Goal: Task Accomplishment & Management: Manage account settings

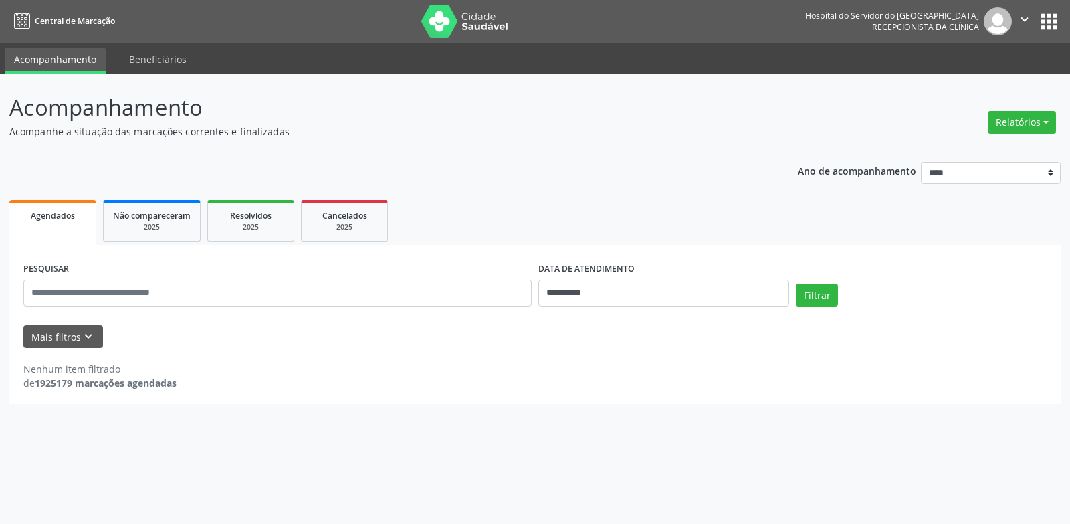
drag, startPoint x: 704, startPoint y: 103, endPoint x: 726, endPoint y: 96, distance: 23.1
click at [705, 103] on p "Acompanhamento" at bounding box center [377, 107] width 736 height 33
click at [1018, 118] on button "Relatórios" at bounding box center [1022, 122] width 68 height 23
click at [1013, 152] on link "Agendamentos" at bounding box center [985, 151] width 144 height 19
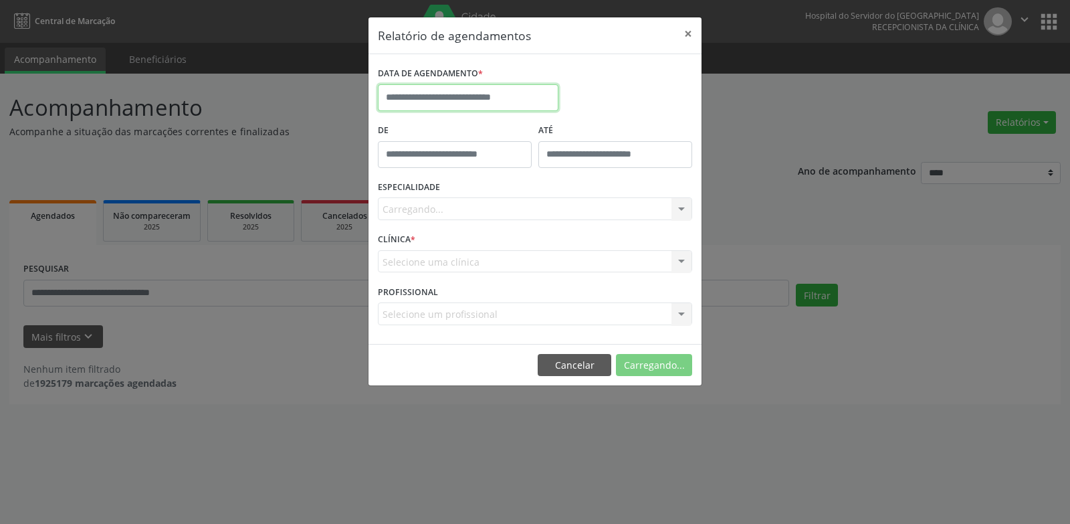
click at [515, 100] on input "text" at bounding box center [468, 97] width 181 height 27
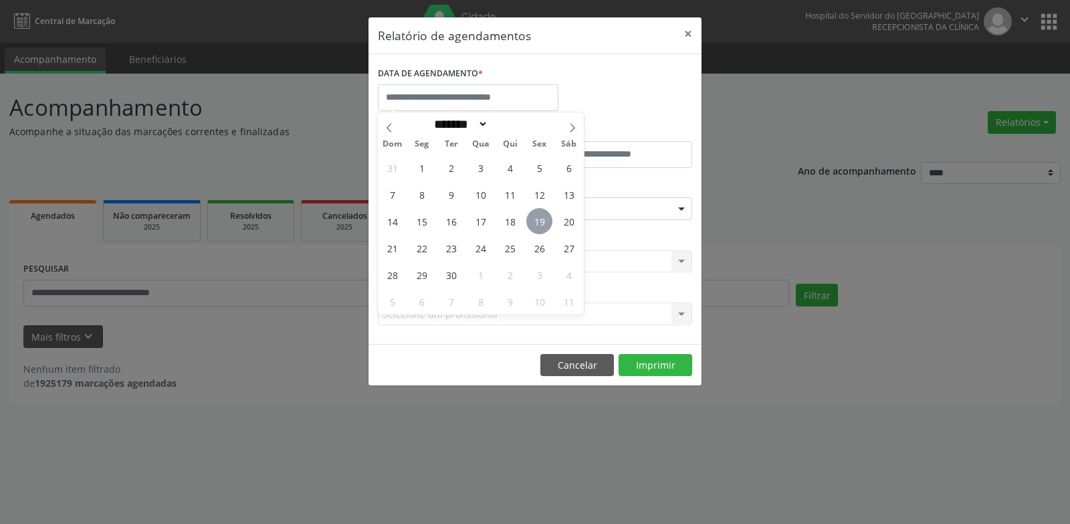
click at [540, 221] on span "19" at bounding box center [539, 221] width 26 height 26
type input "**********"
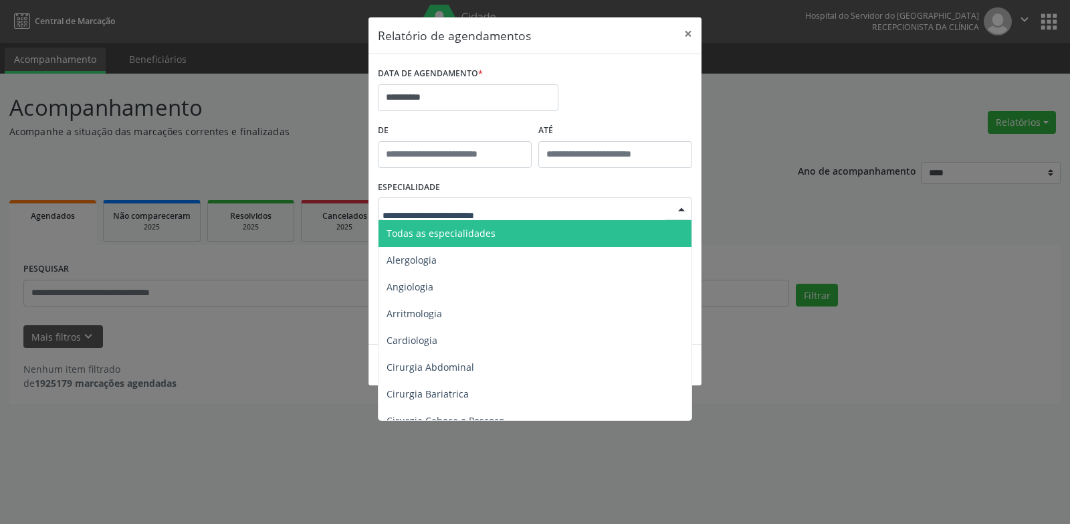
click at [521, 201] on div at bounding box center [535, 208] width 314 height 23
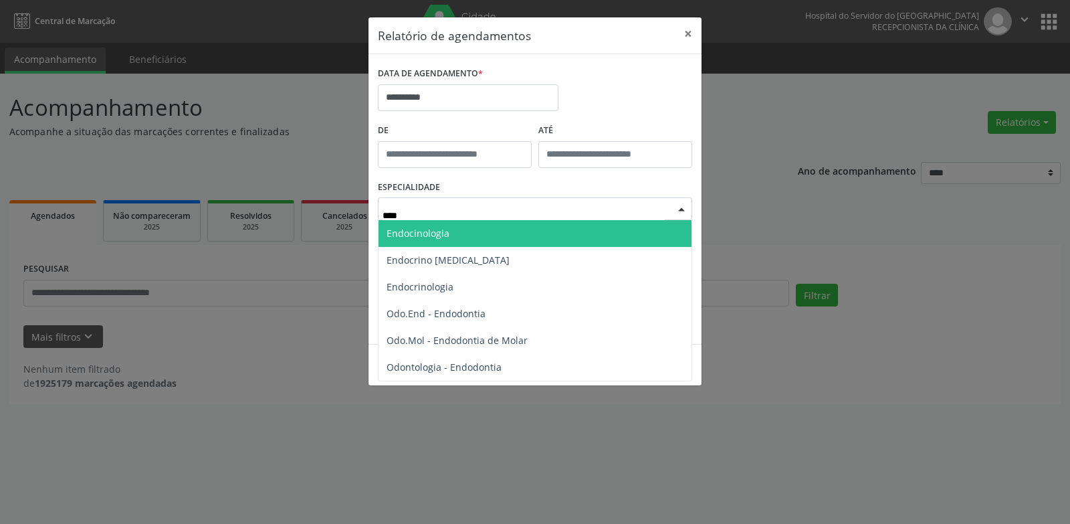
type input "*****"
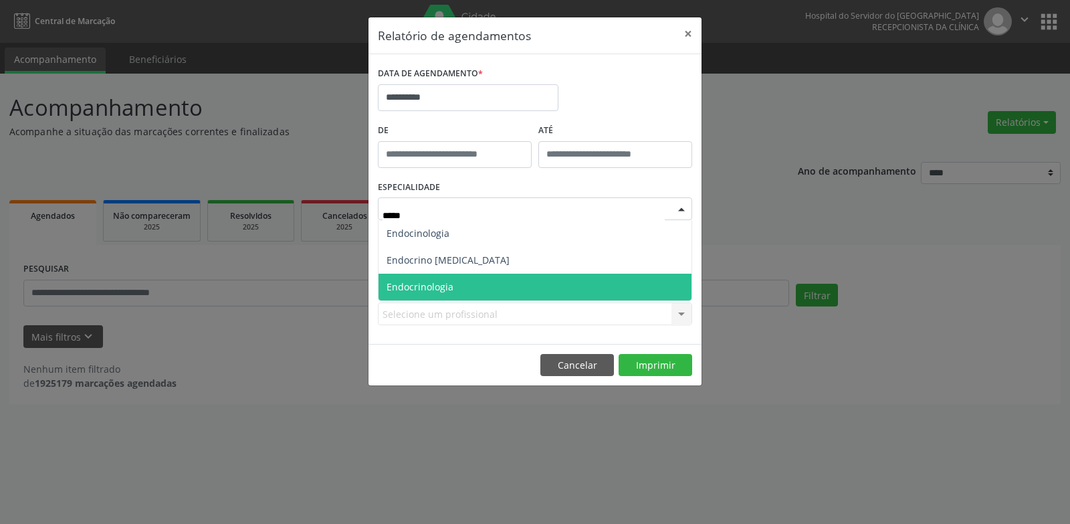
click at [498, 295] on span "Endocrinologia" at bounding box center [534, 287] width 313 height 27
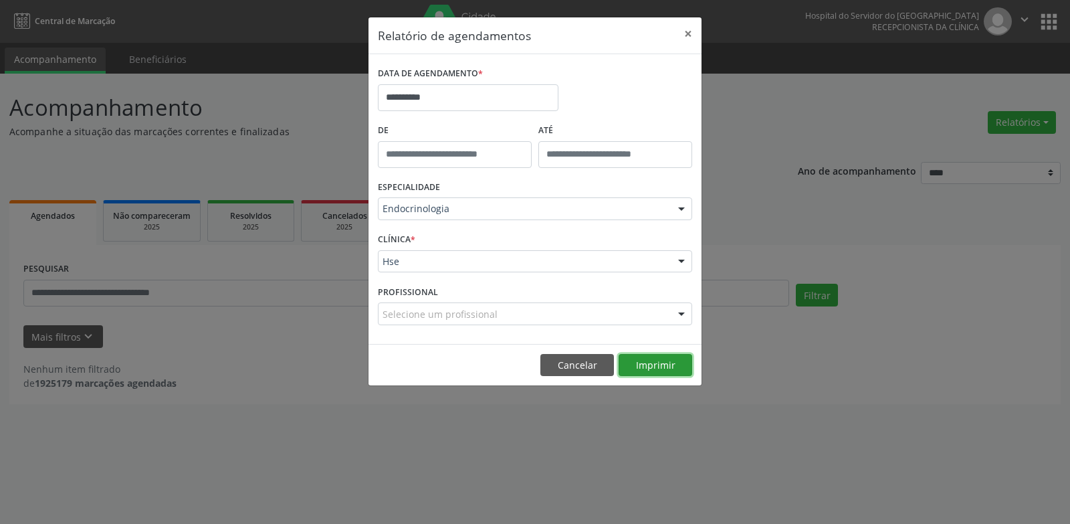
click at [654, 364] on button "Imprimir" at bounding box center [656, 365] width 74 height 23
click at [570, 370] on button "Cancelar" at bounding box center [577, 365] width 74 height 23
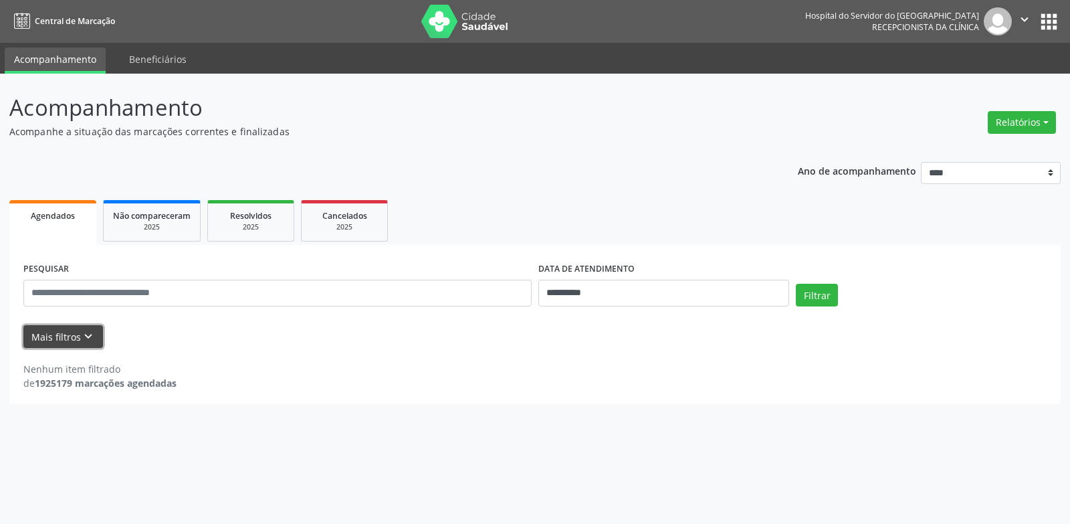
click at [54, 330] on button "Mais filtros keyboard_arrow_down" at bounding box center [63, 336] width 80 height 23
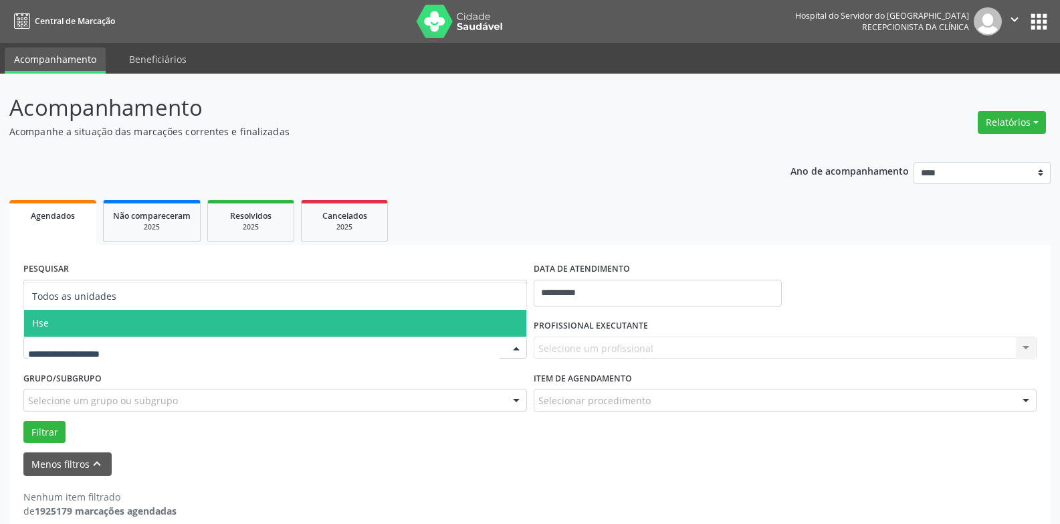
click at [104, 322] on span "Hse" at bounding box center [275, 323] width 502 height 27
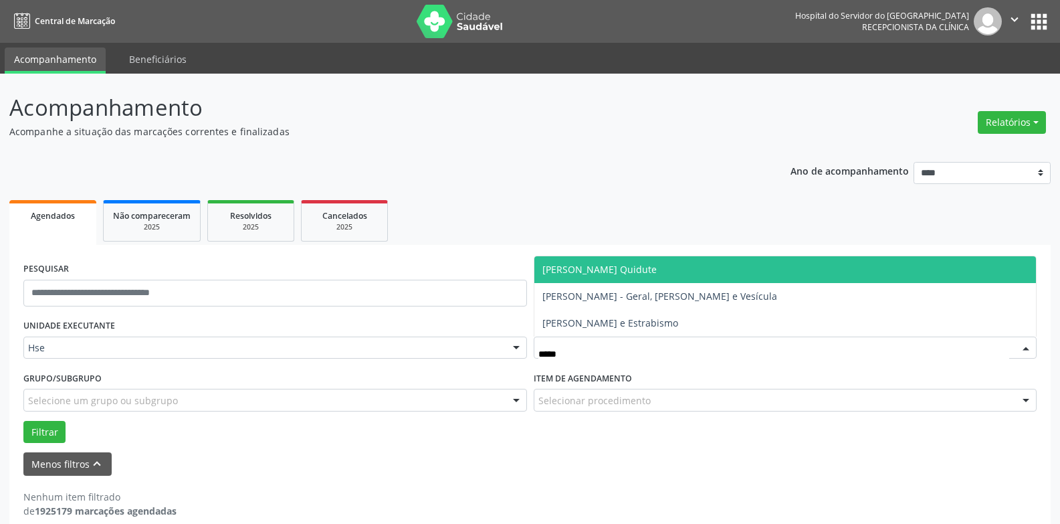
type input "******"
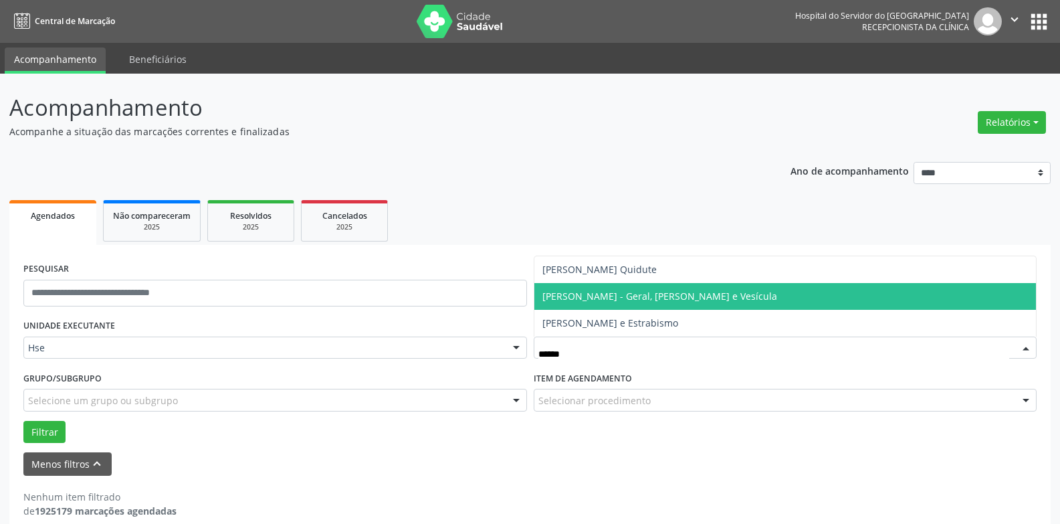
click at [646, 300] on span "[PERSON_NAME] - Geral, [PERSON_NAME] e Vesícula" at bounding box center [659, 296] width 235 height 13
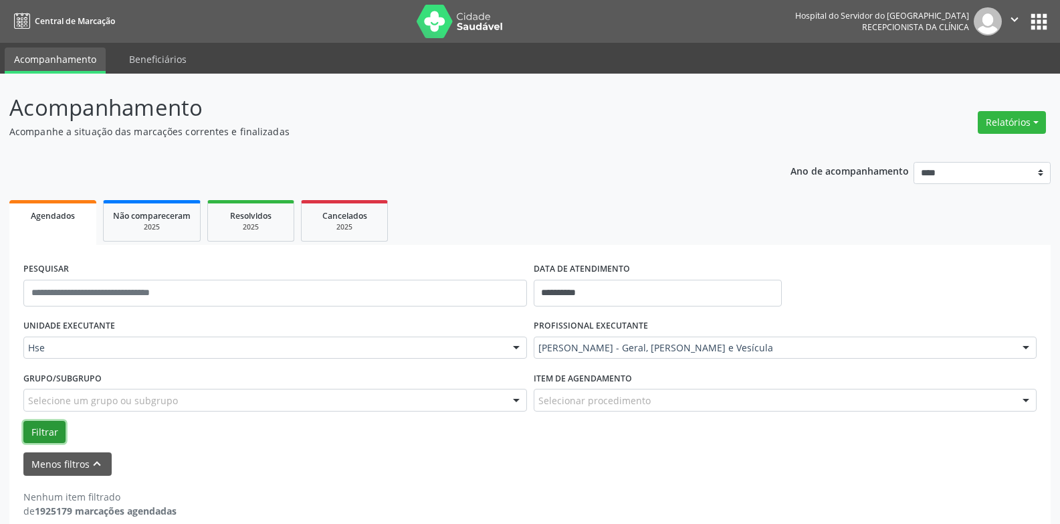
click at [54, 438] on button "Filtrar" at bounding box center [44, 432] width 42 height 23
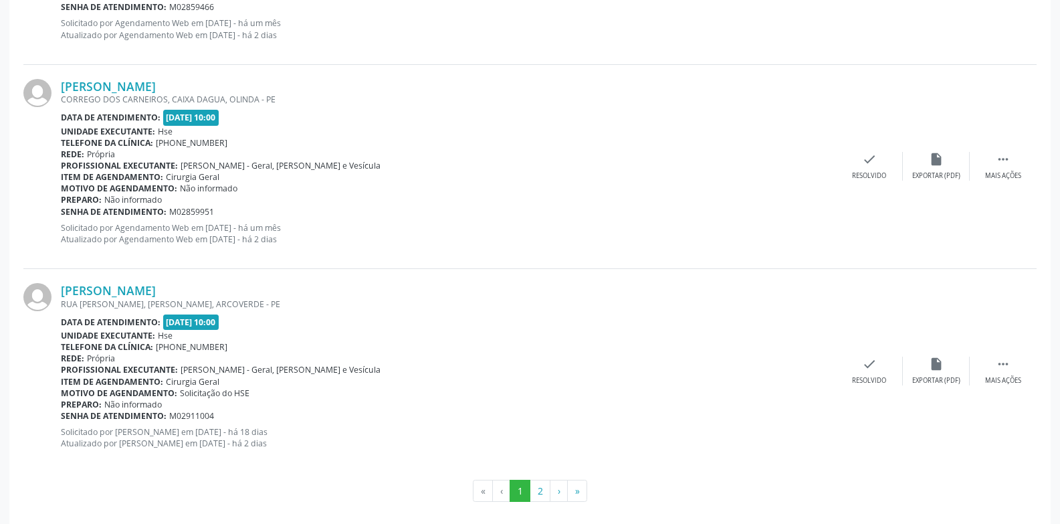
scroll to position [3130, 0]
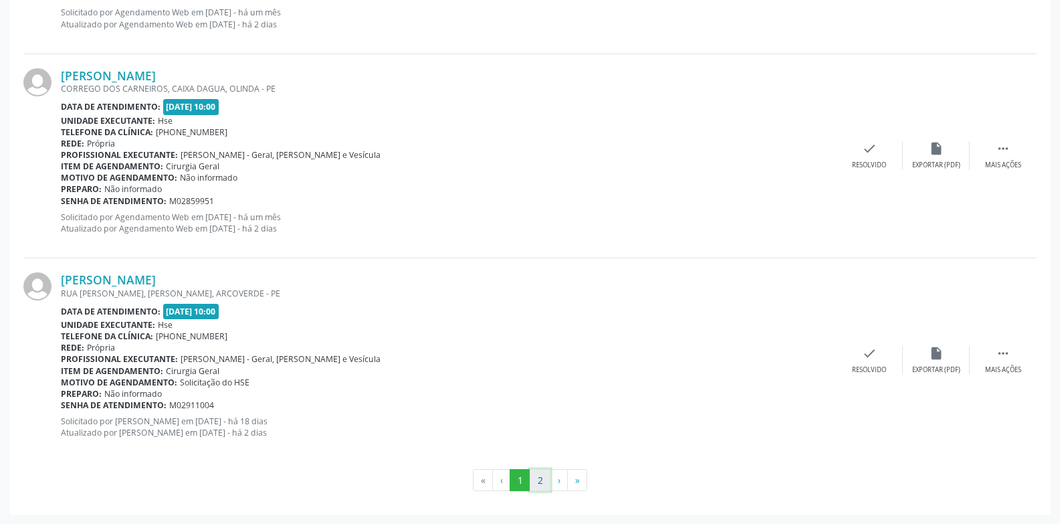
click at [541, 483] on button "2" at bounding box center [540, 480] width 21 height 23
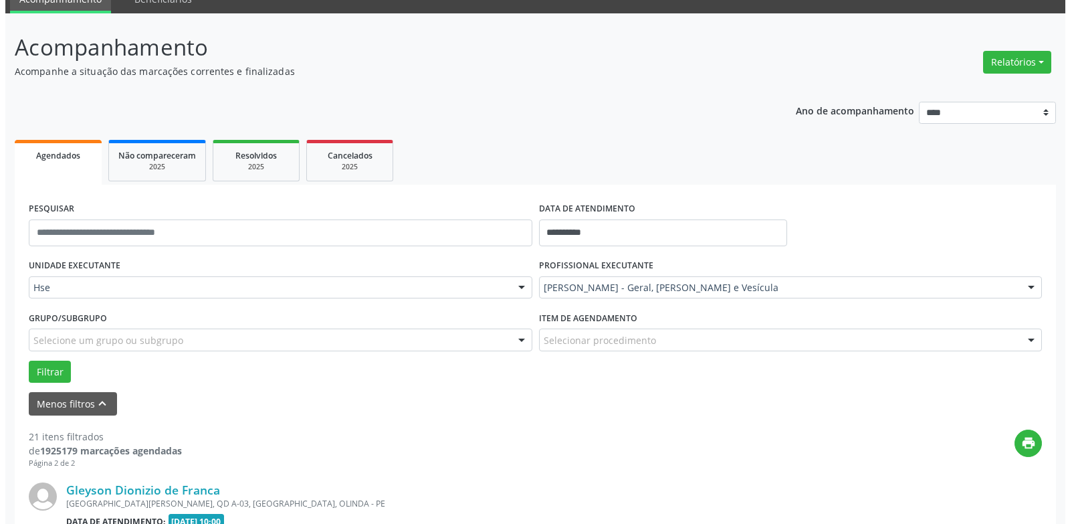
scroll to position [1291, 0]
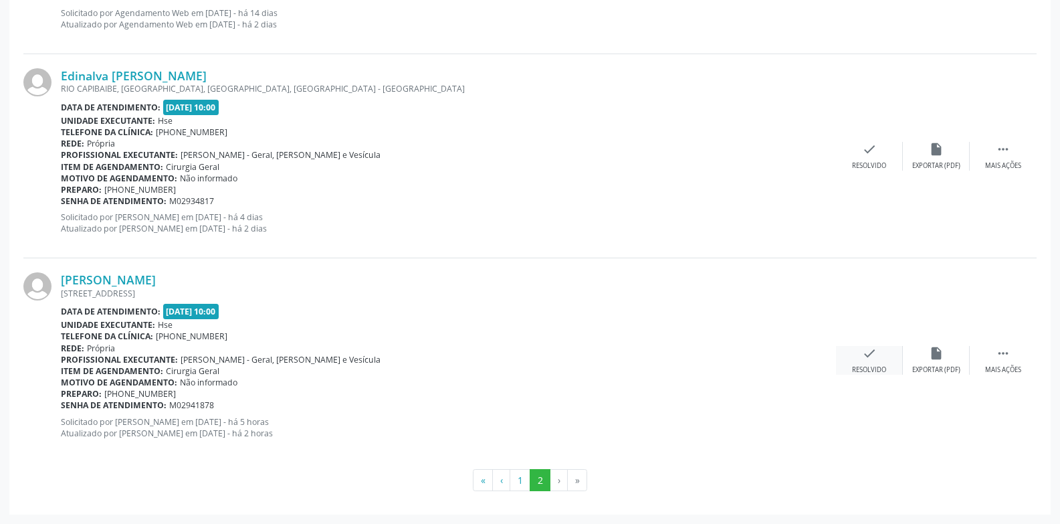
click at [874, 358] on icon "check" at bounding box center [869, 353] width 15 height 15
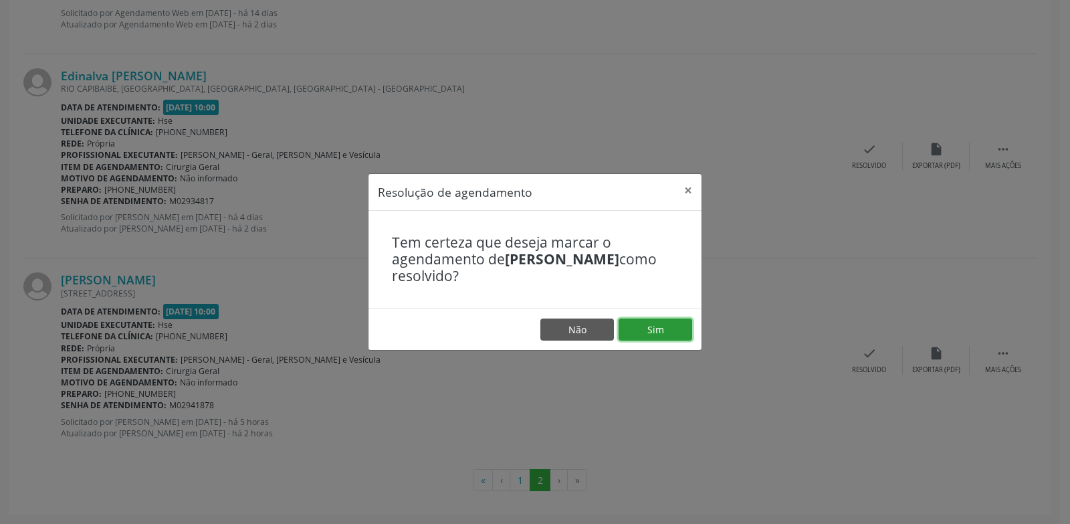
click at [661, 328] on button "Sim" at bounding box center [656, 329] width 74 height 23
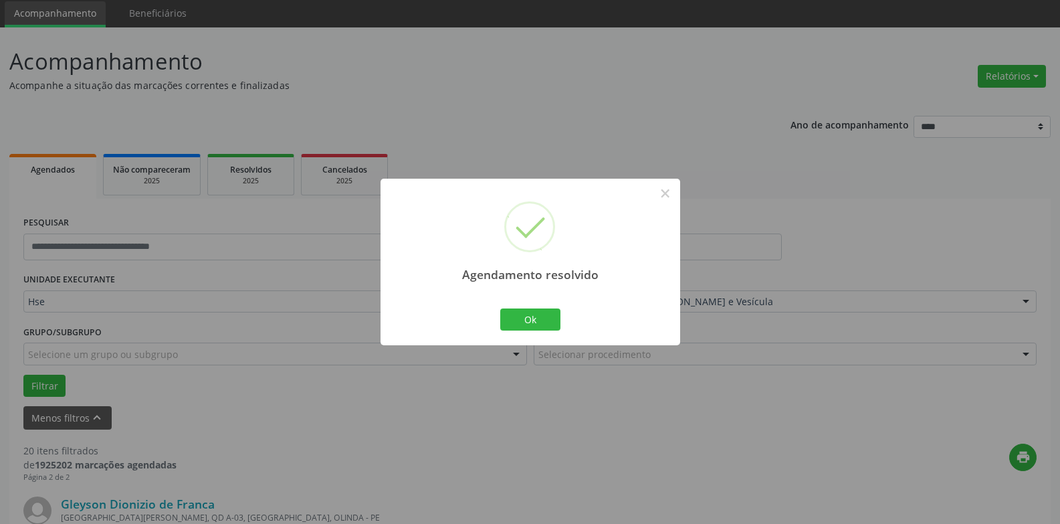
scroll to position [1087, 0]
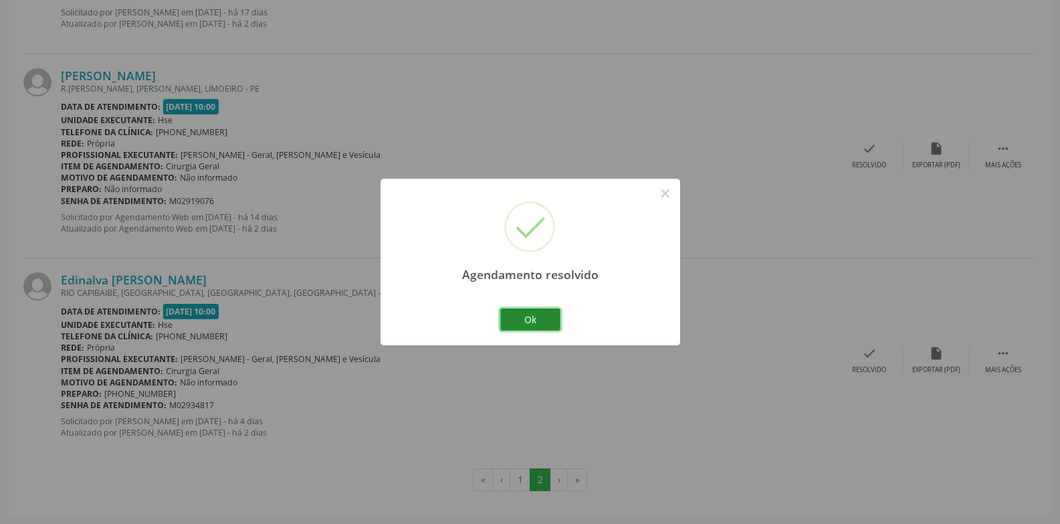
click at [532, 323] on button "Ok" at bounding box center [530, 319] width 60 height 23
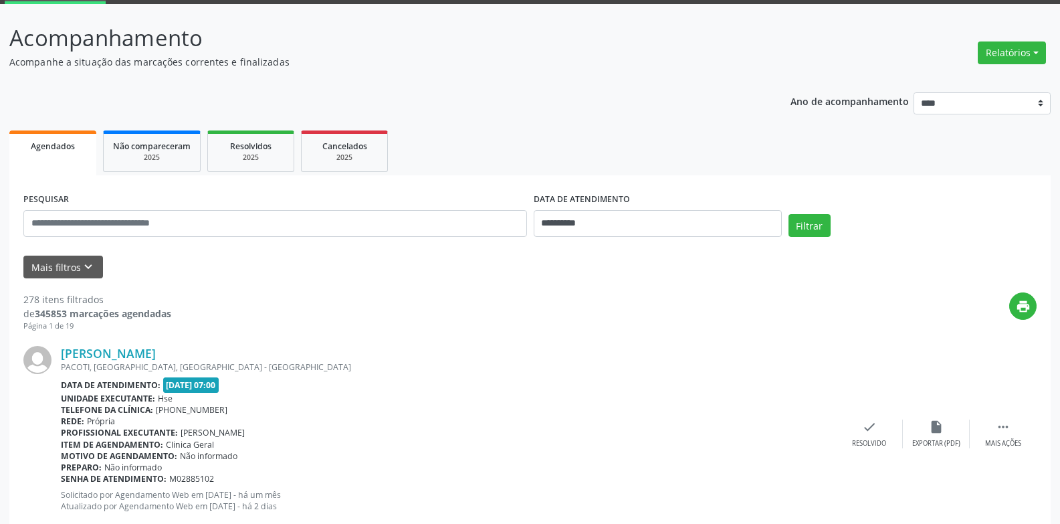
scroll to position [67, 0]
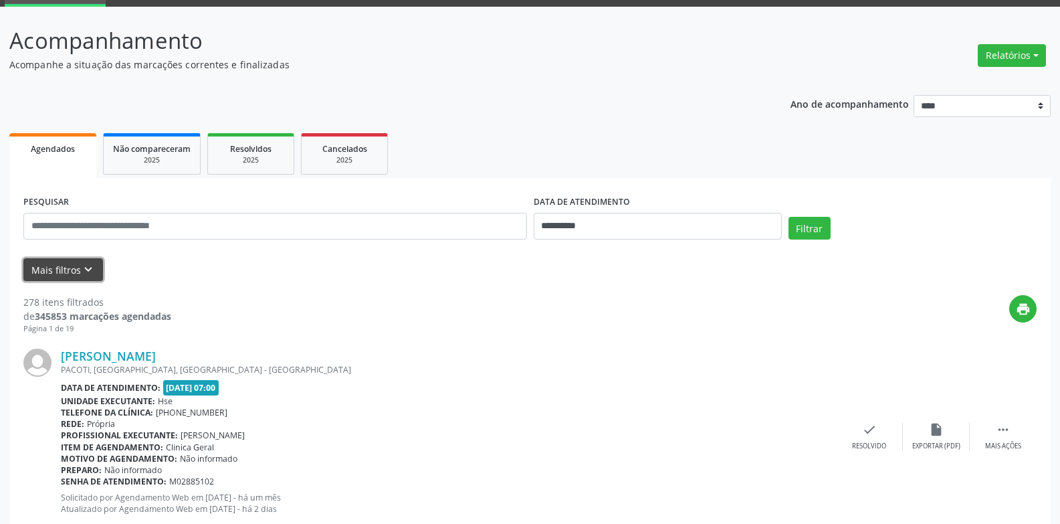
click at [72, 259] on button "Mais filtros keyboard_arrow_down" at bounding box center [63, 269] width 80 height 23
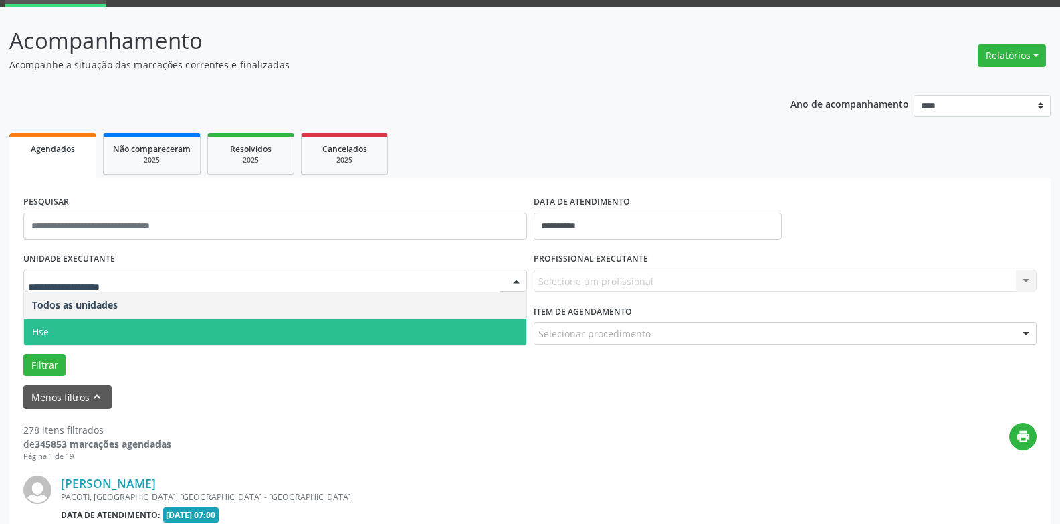
click at [103, 325] on span "Hse" at bounding box center [275, 331] width 502 height 27
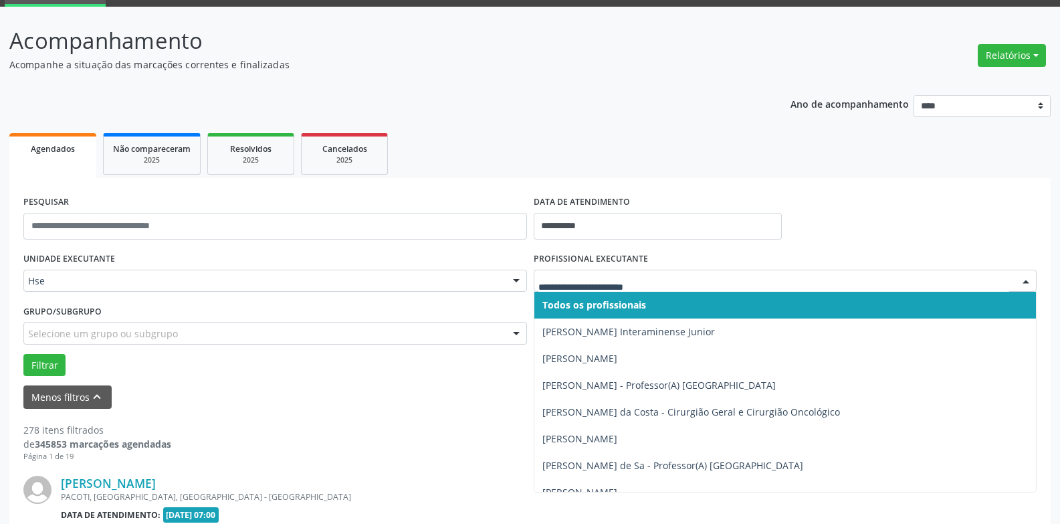
click at [584, 275] on div at bounding box center [786, 280] width 504 height 23
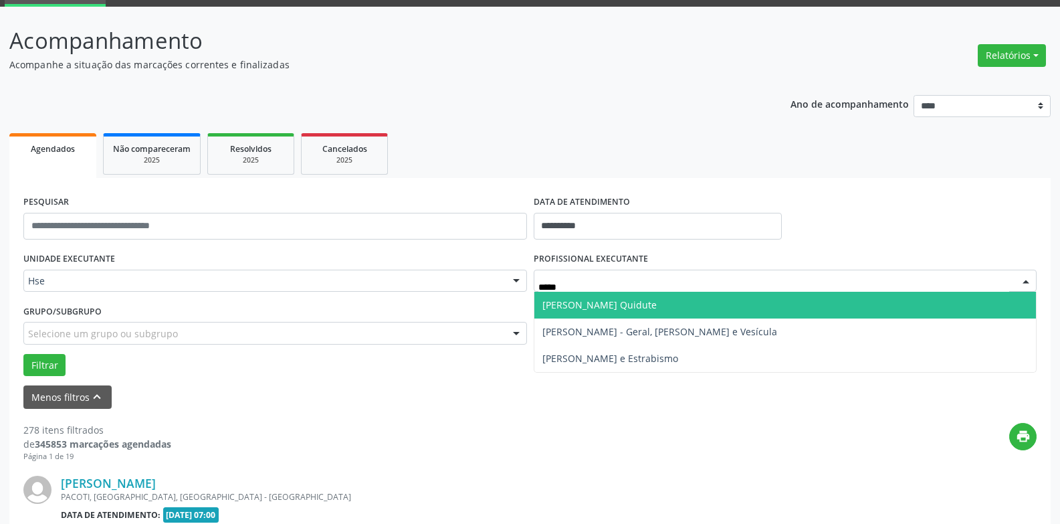
type input "******"
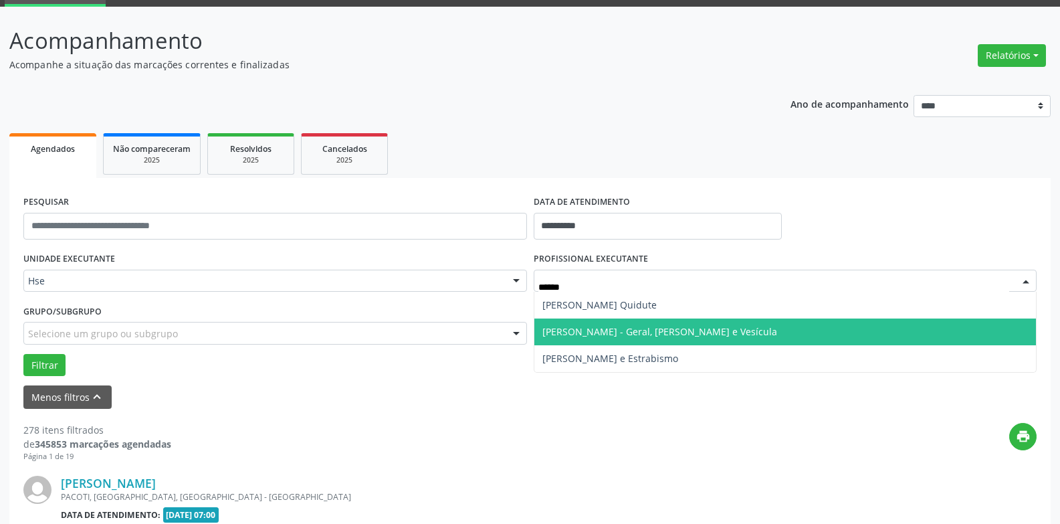
click at [589, 320] on span "[PERSON_NAME] - Geral, [PERSON_NAME] e Vesícula" at bounding box center [785, 331] width 502 height 27
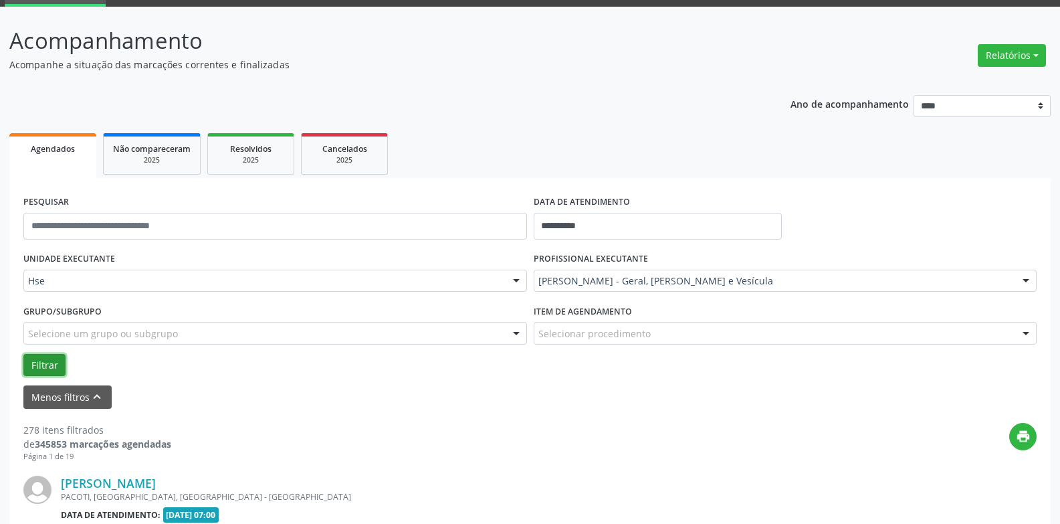
click at [47, 358] on button "Filtrar" at bounding box center [44, 365] width 42 height 23
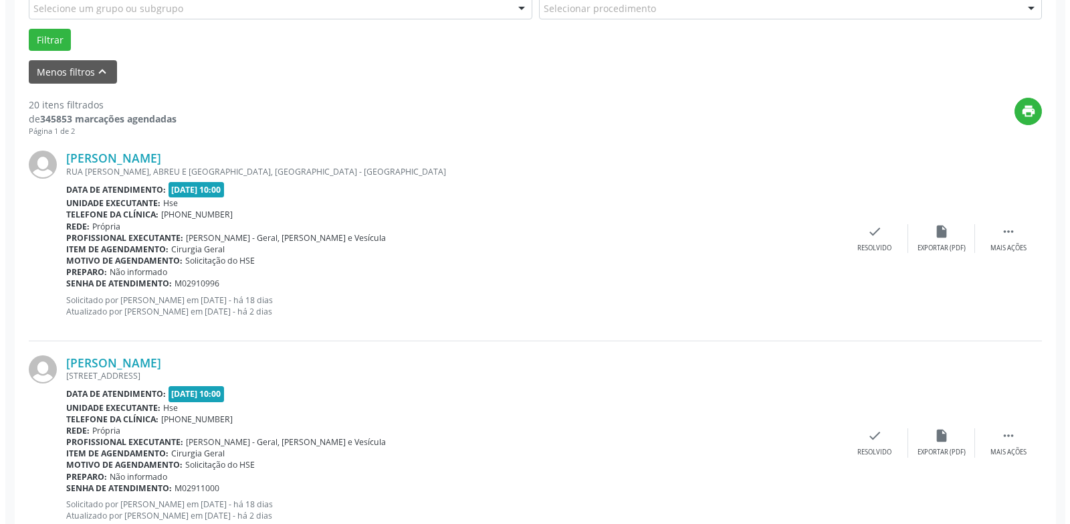
scroll to position [401, 0]
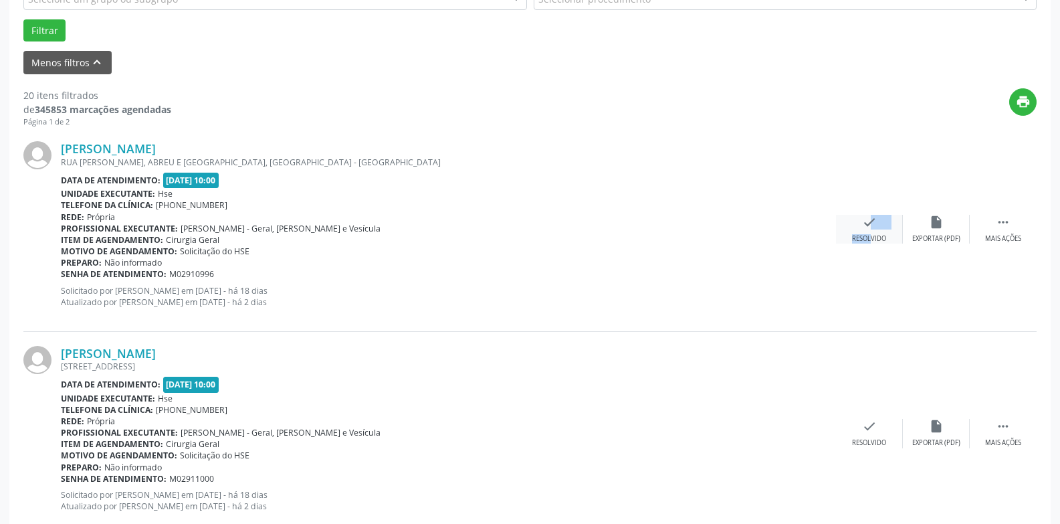
click at [859, 231] on div "check Resolvido" at bounding box center [869, 229] width 67 height 29
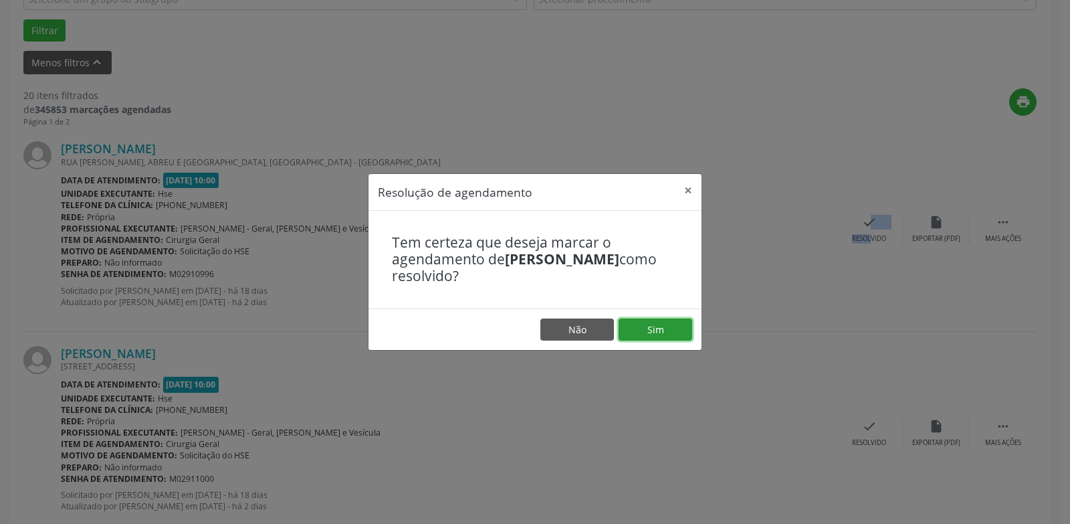
click at [621, 334] on button "Sim" at bounding box center [656, 329] width 74 height 23
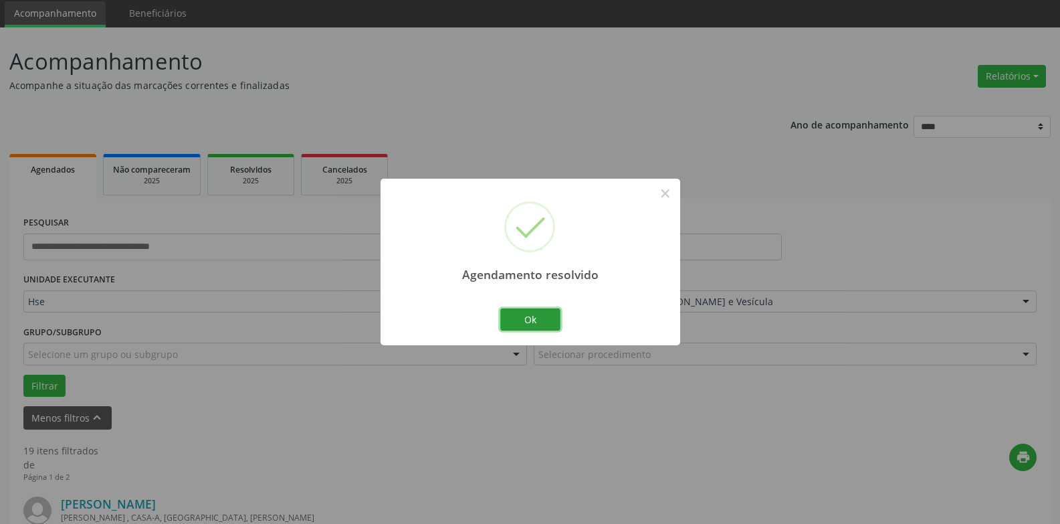
click at [532, 328] on button "Ok" at bounding box center [530, 319] width 60 height 23
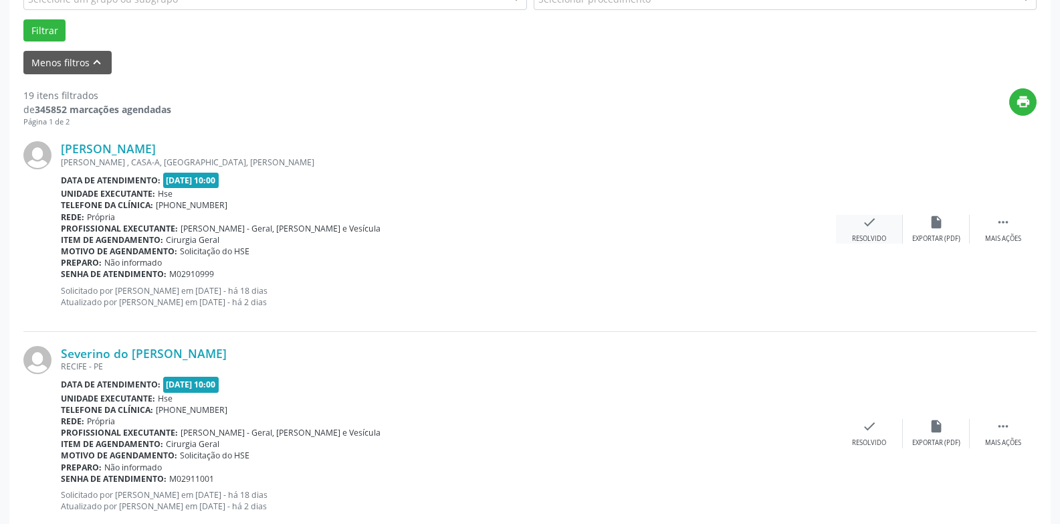
click at [875, 225] on icon "check" at bounding box center [869, 222] width 15 height 15
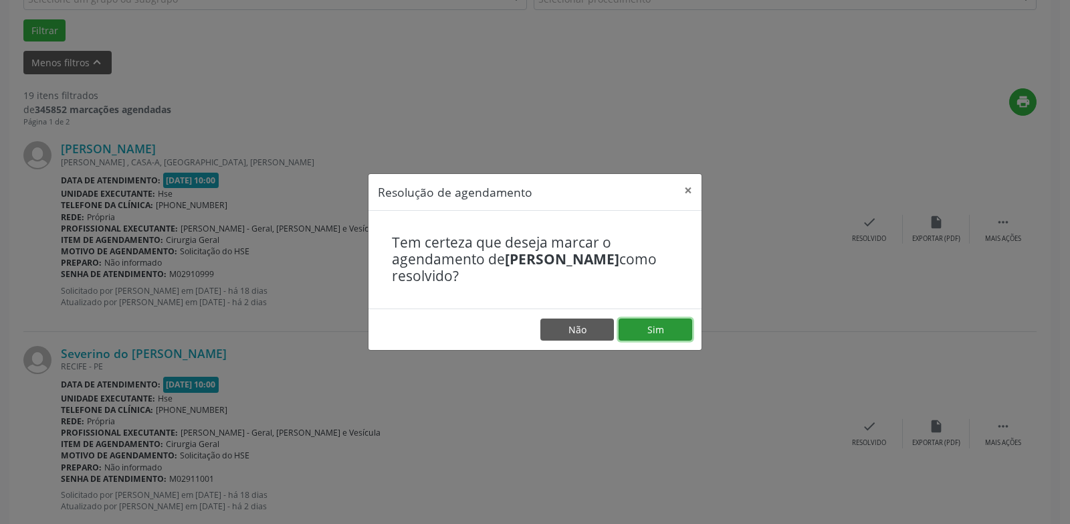
click at [654, 324] on button "Sim" at bounding box center [656, 329] width 74 height 23
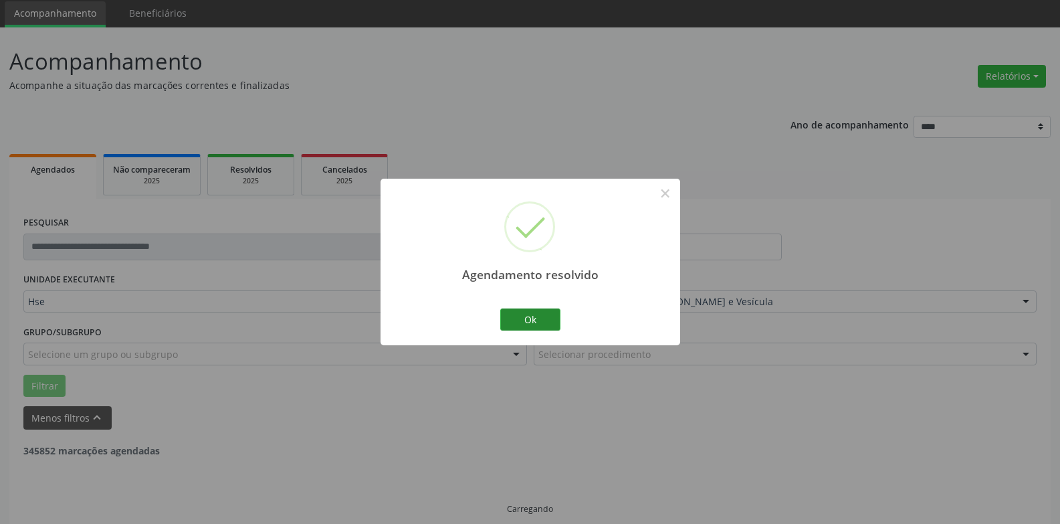
scroll to position [60, 0]
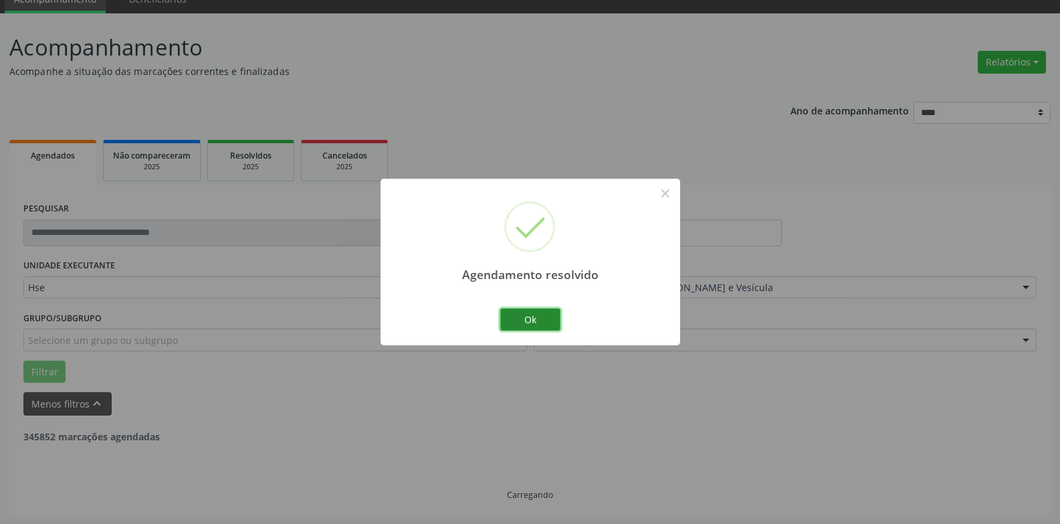
click at [532, 324] on button "Ok" at bounding box center [530, 319] width 60 height 23
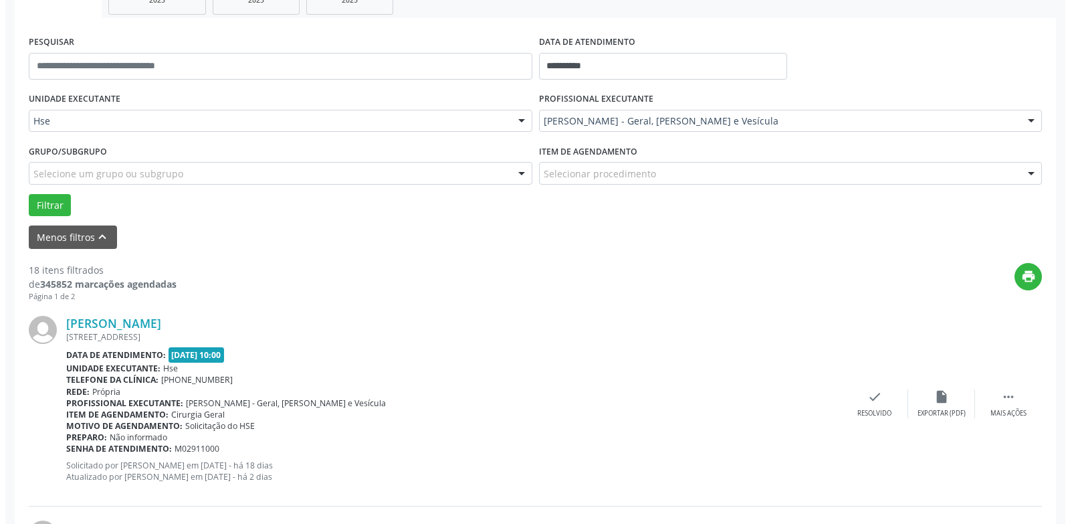
scroll to position [261, 0]
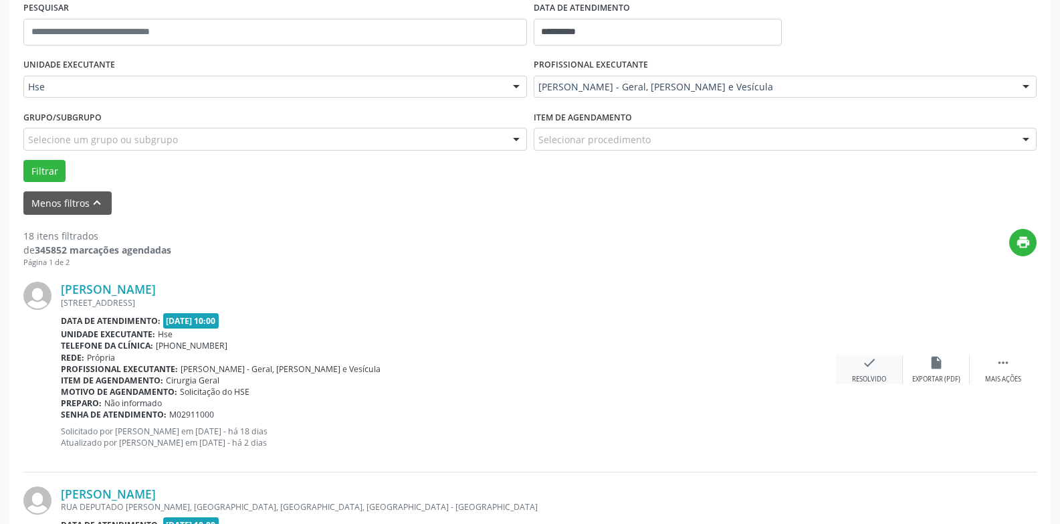
click at [853, 360] on div "check Resolvido" at bounding box center [869, 369] width 67 height 29
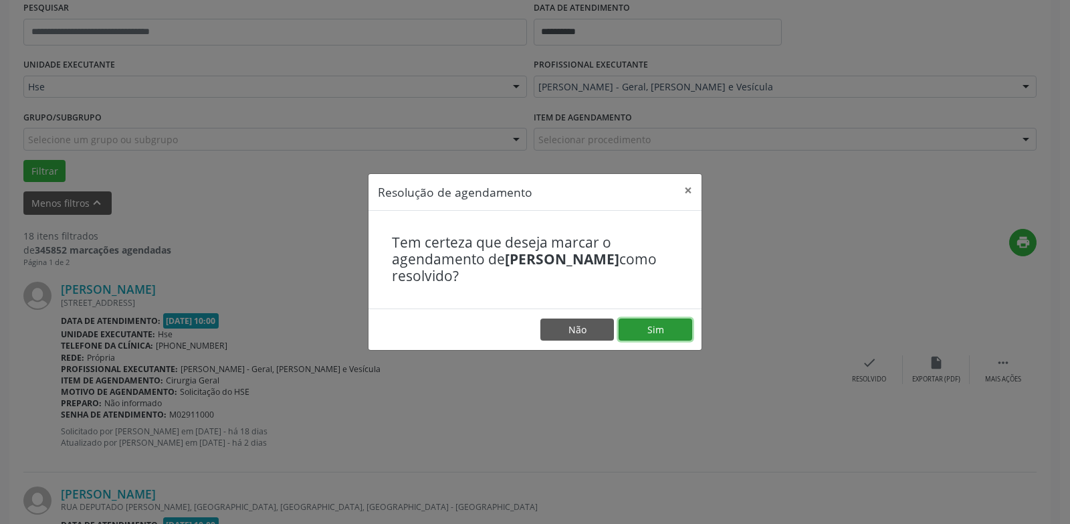
click at [643, 334] on button "Sim" at bounding box center [656, 329] width 74 height 23
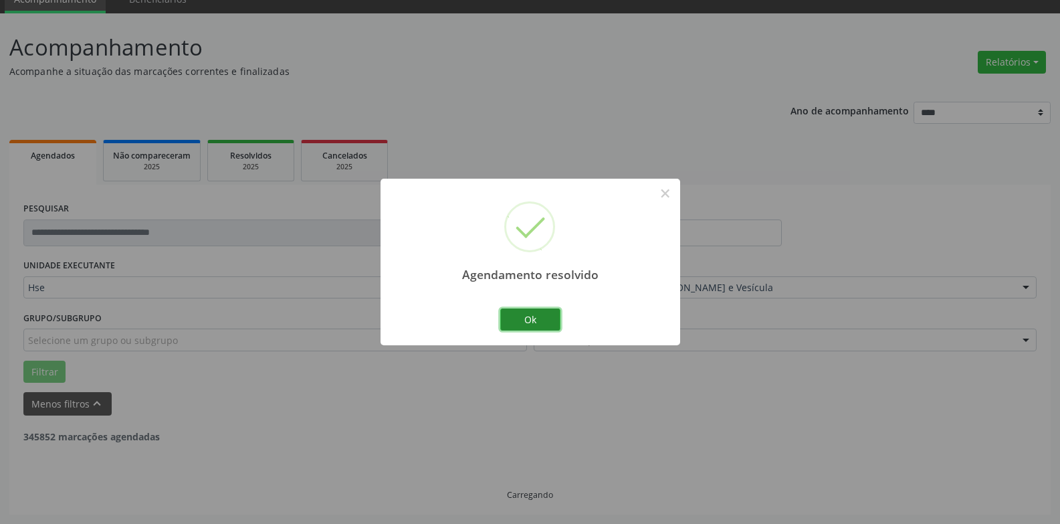
click at [517, 320] on button "Ok" at bounding box center [530, 319] width 60 height 23
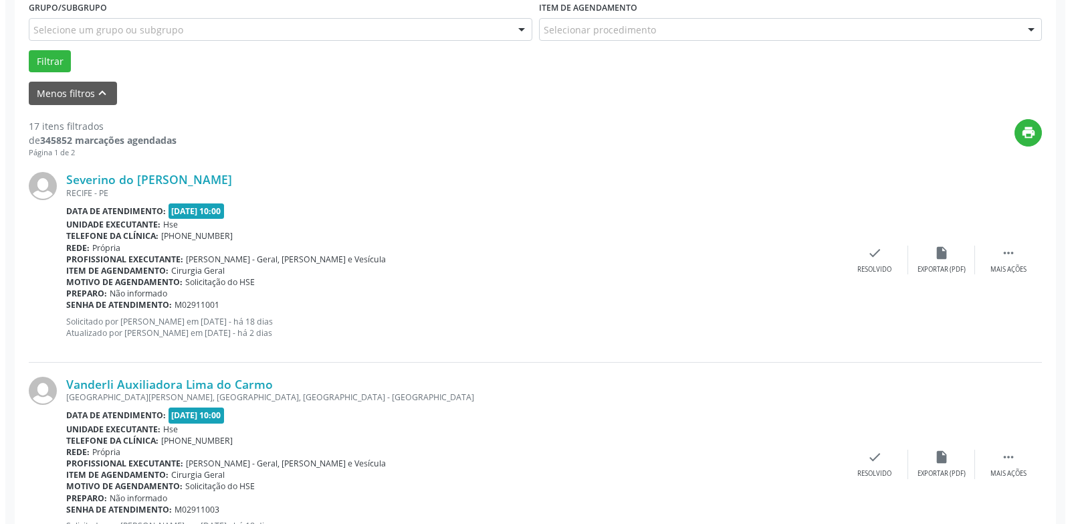
scroll to position [395, 0]
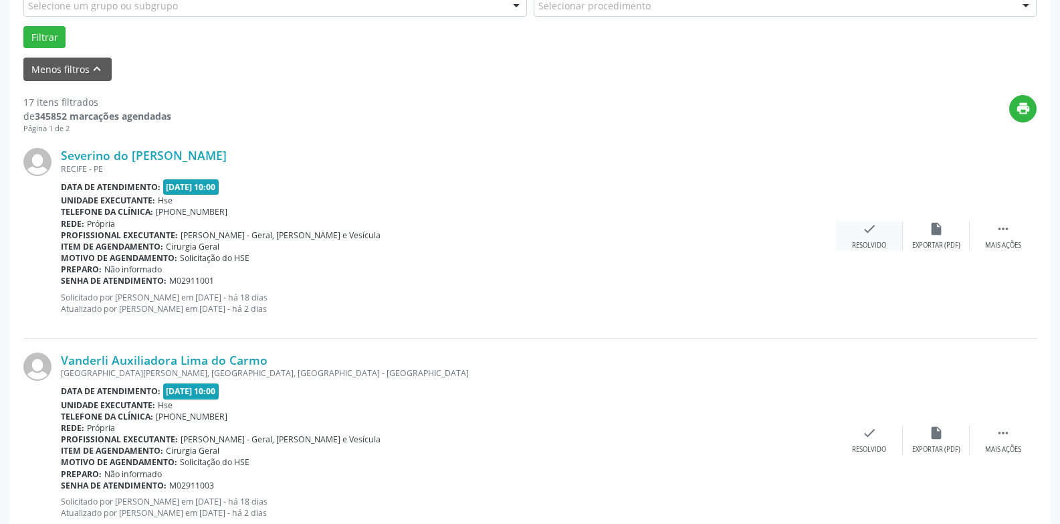
click at [873, 236] on icon "check" at bounding box center [869, 228] width 15 height 15
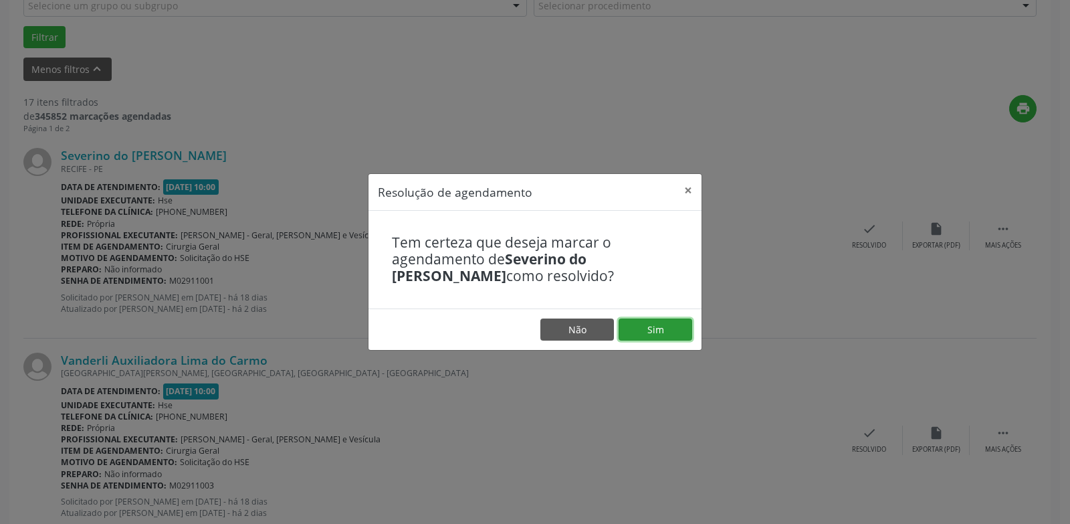
click at [672, 329] on button "Sim" at bounding box center [656, 329] width 74 height 23
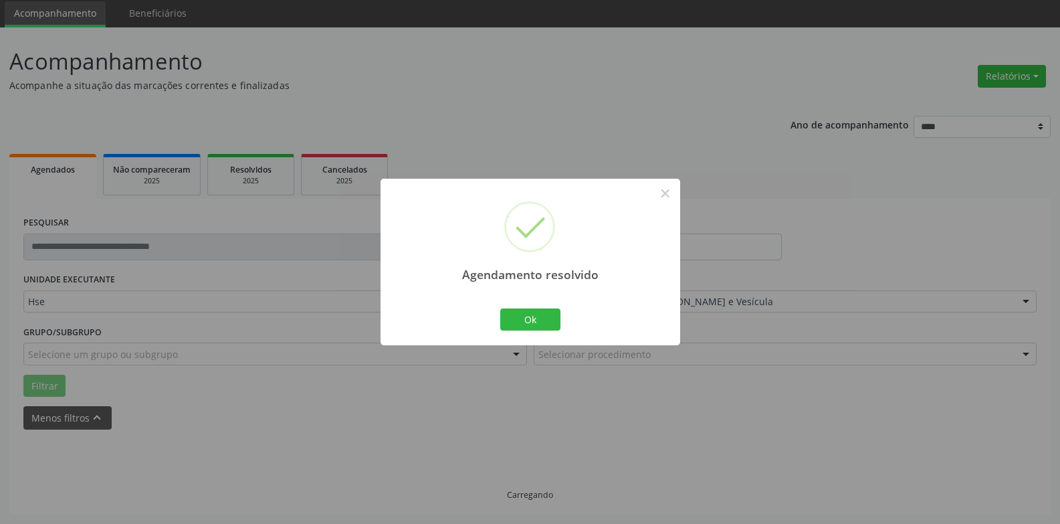
scroll to position [60, 0]
click at [506, 322] on button "Ok" at bounding box center [530, 319] width 60 height 23
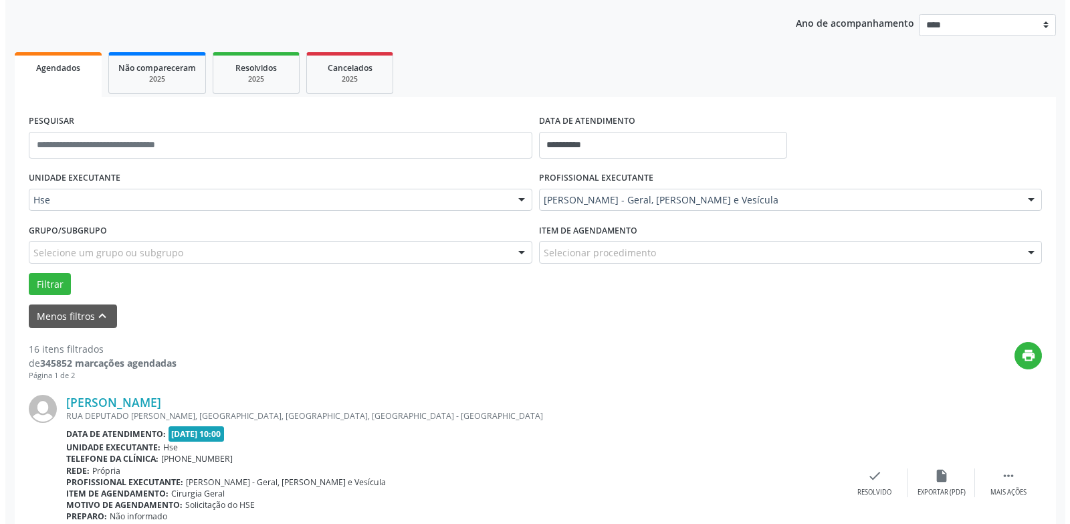
scroll to position [261, 0]
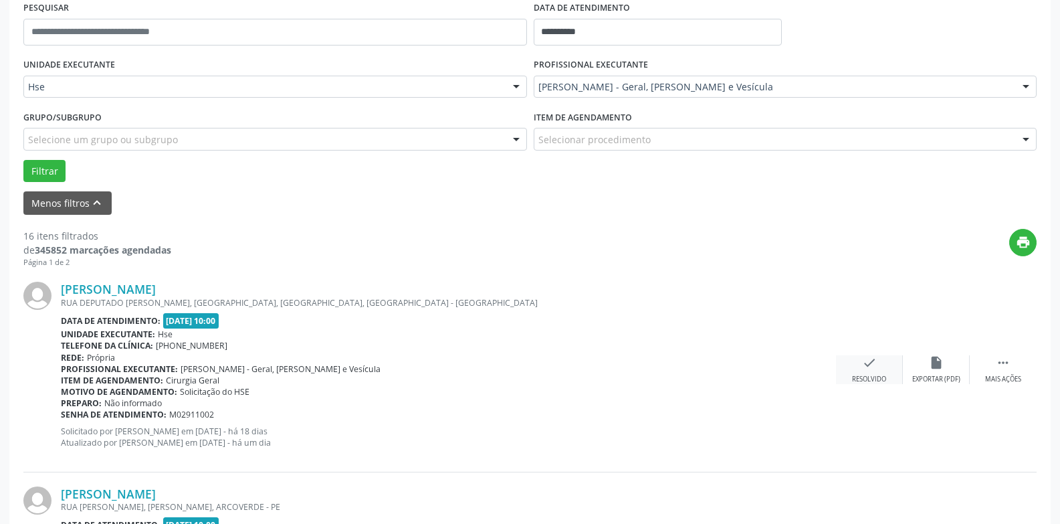
click at [873, 369] on icon "check" at bounding box center [869, 362] width 15 height 15
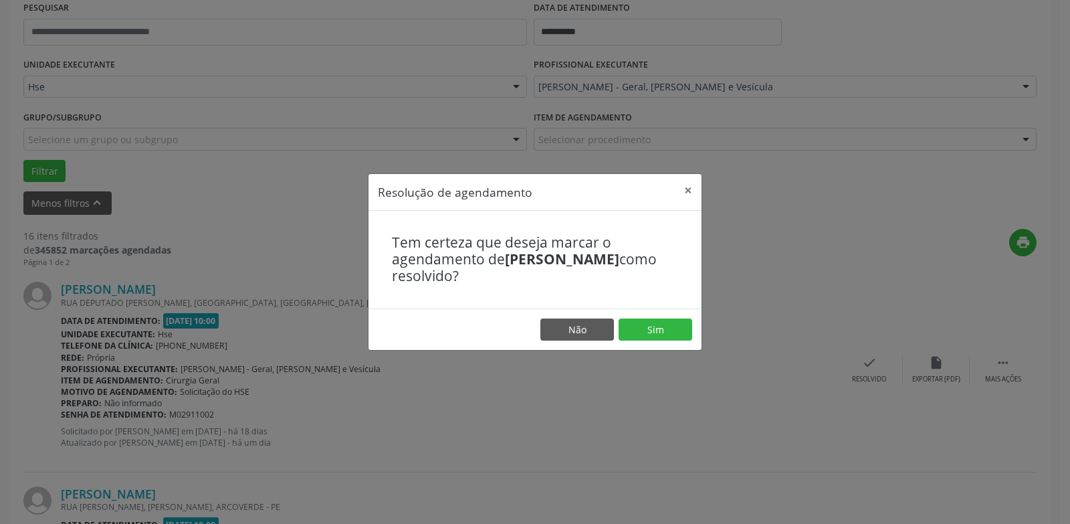
click at [647, 342] on footer "Não Sim" at bounding box center [534, 329] width 333 height 42
click at [645, 334] on button "Sim" at bounding box center [656, 329] width 74 height 23
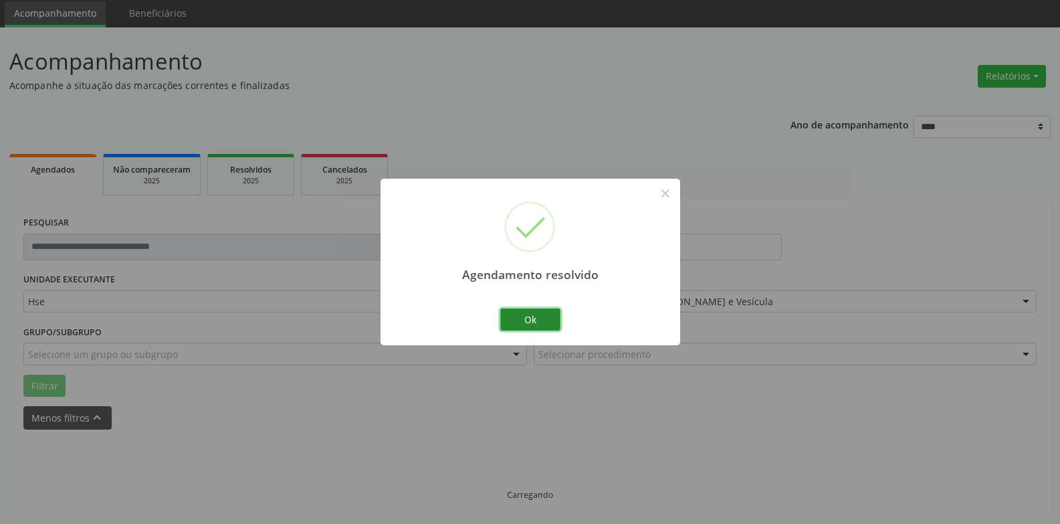
click at [509, 319] on button "Ok" at bounding box center [530, 319] width 60 height 23
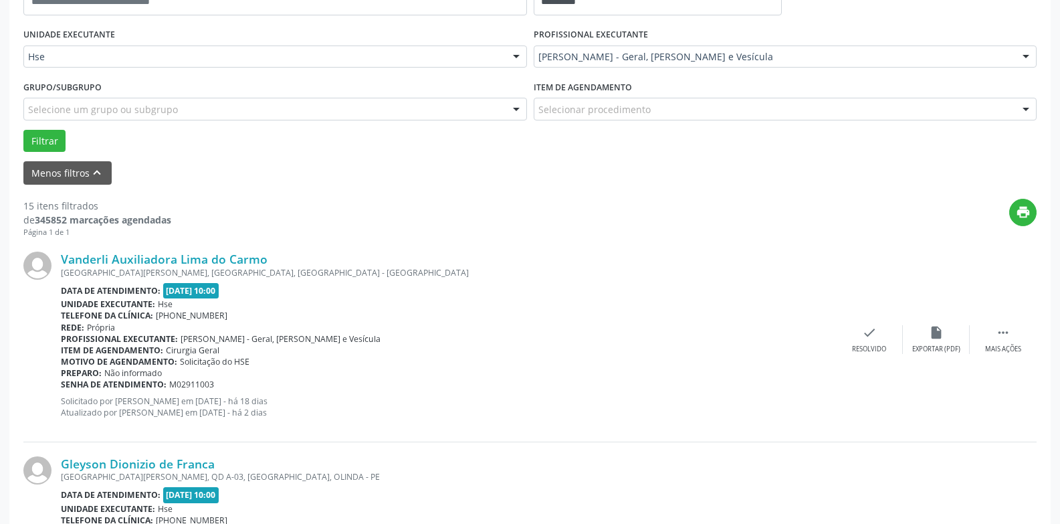
scroll to position [328, 0]
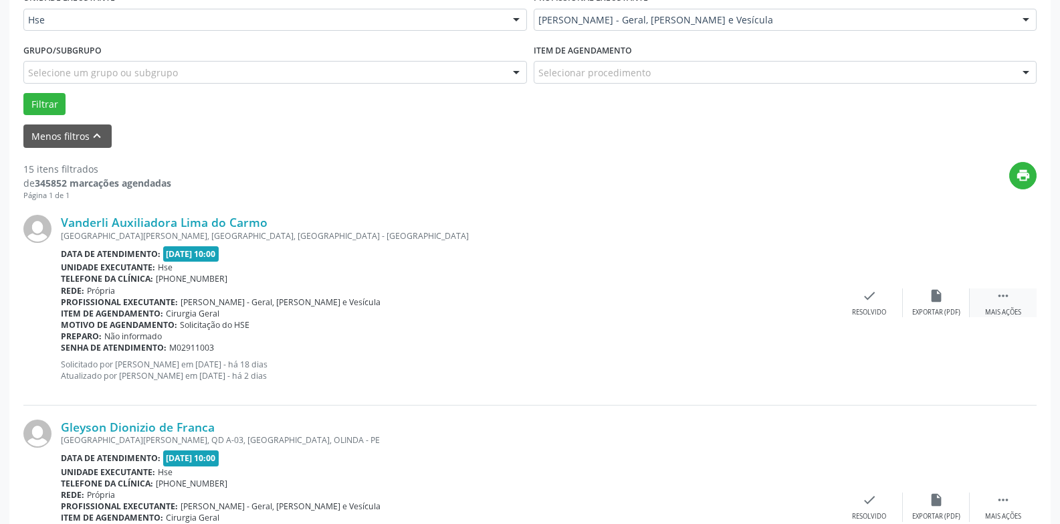
click at [1014, 297] on div " Mais ações" at bounding box center [1003, 302] width 67 height 29
click at [928, 310] on div "Não compareceu" at bounding box center [935, 312] width 57 height 9
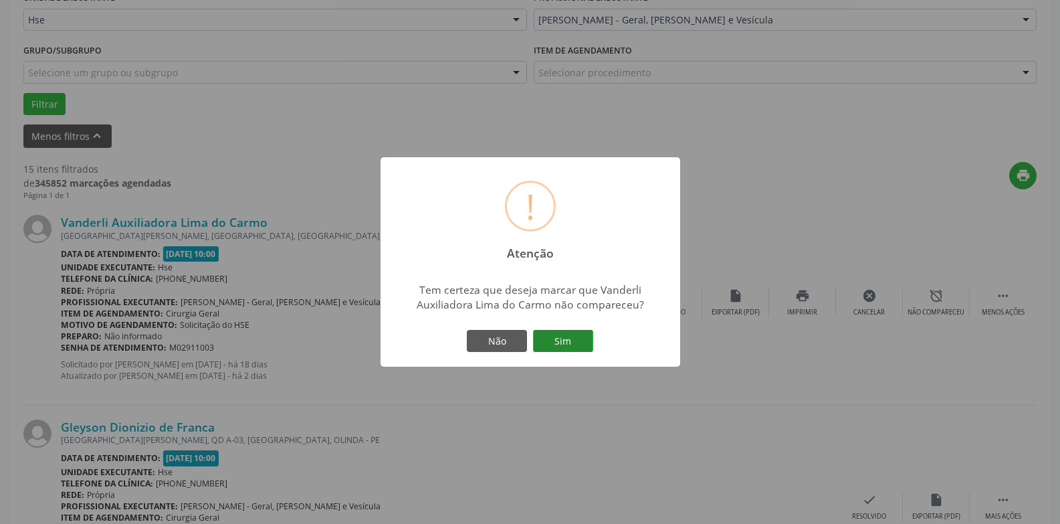
click at [562, 345] on button "Sim" at bounding box center [563, 341] width 60 height 23
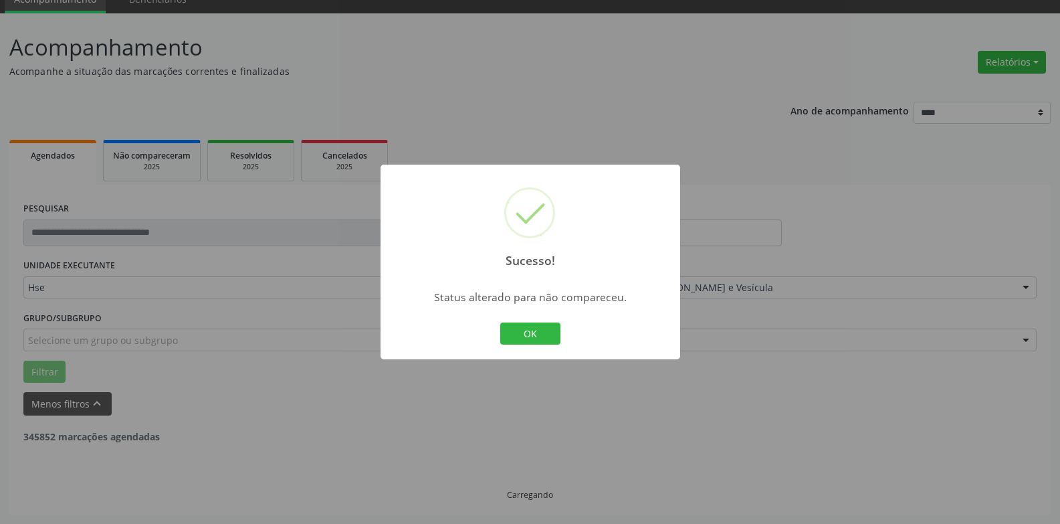
scroll to position [60, 0]
click at [516, 335] on button "OK" at bounding box center [530, 333] width 60 height 23
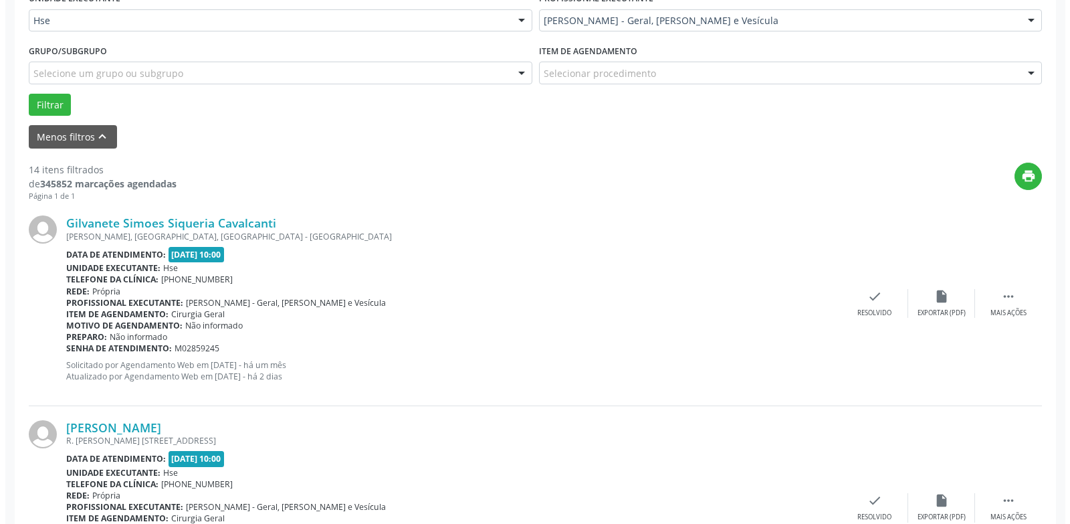
scroll to position [328, 0]
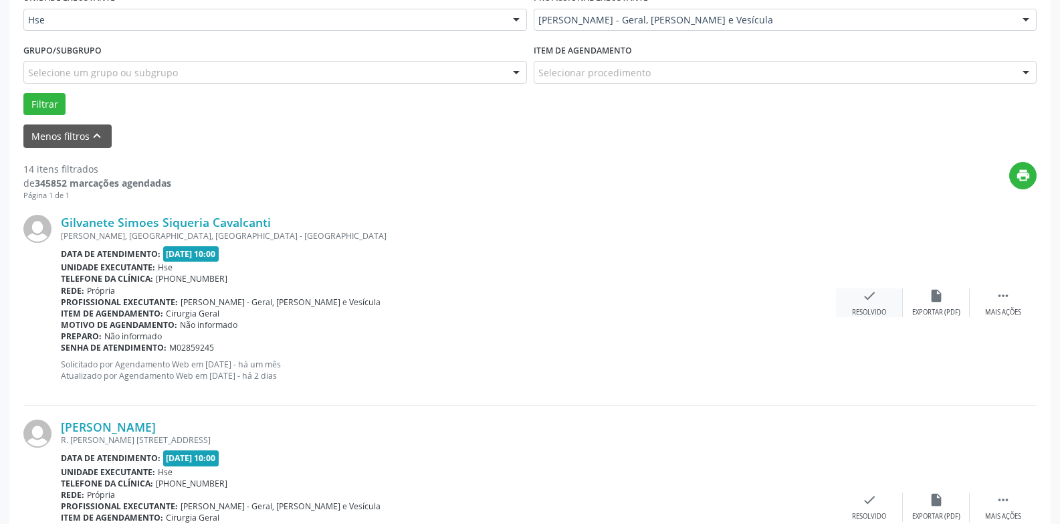
click at [851, 296] on div "check Resolvido" at bounding box center [869, 302] width 67 height 29
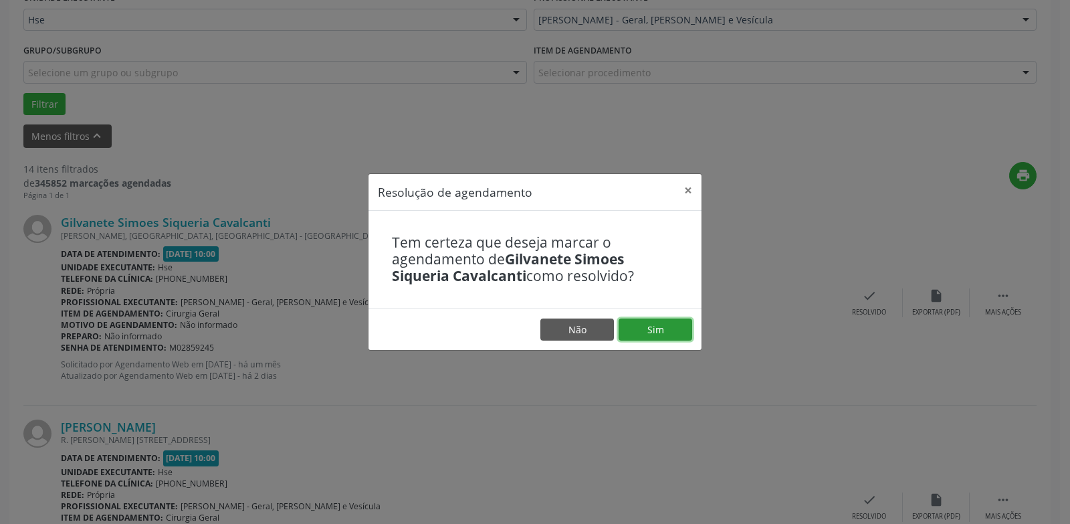
click at [689, 333] on button "Sim" at bounding box center [656, 329] width 74 height 23
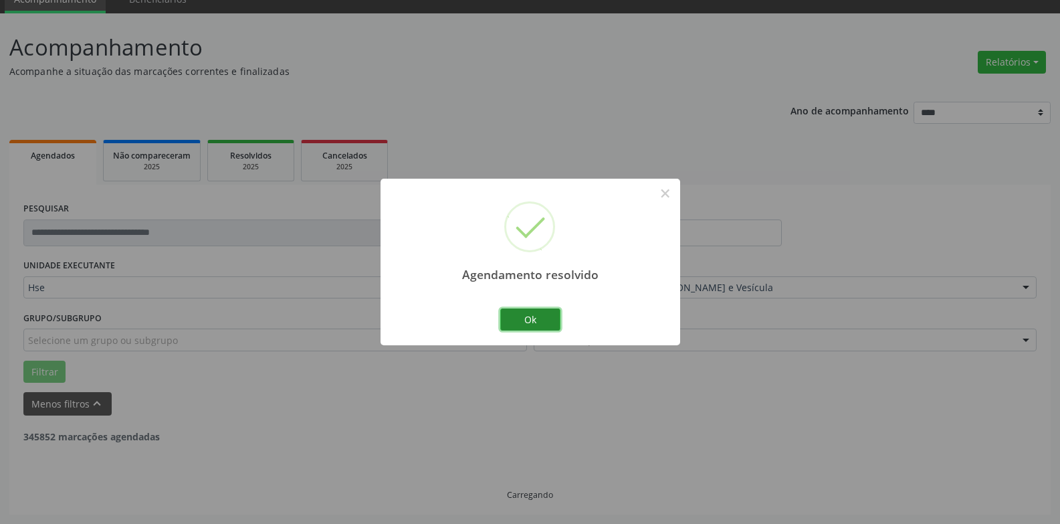
click at [546, 310] on button "Ok" at bounding box center [530, 319] width 60 height 23
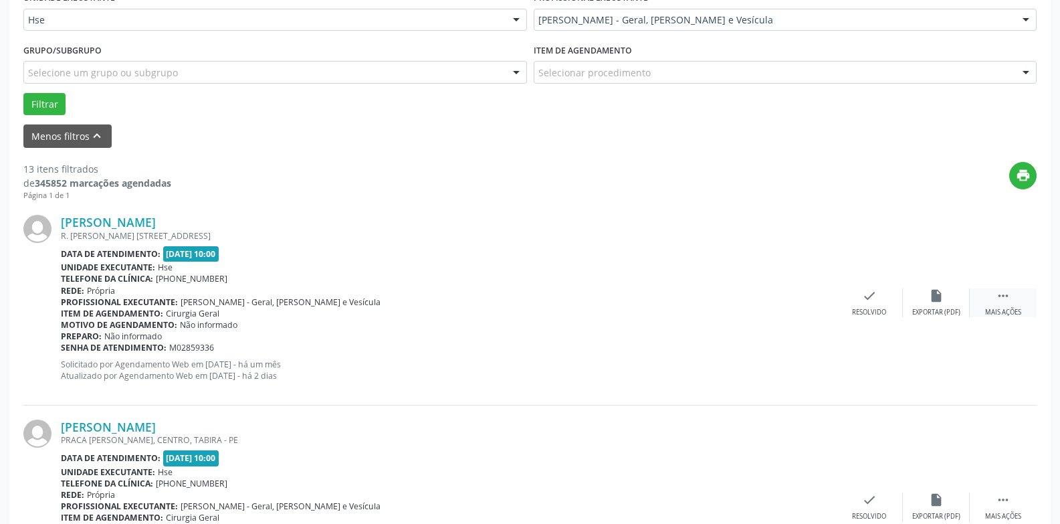
click at [991, 294] on div " Mais ações" at bounding box center [1003, 302] width 67 height 29
click at [955, 302] on div "alarm_off Não compareceu" at bounding box center [936, 302] width 67 height 29
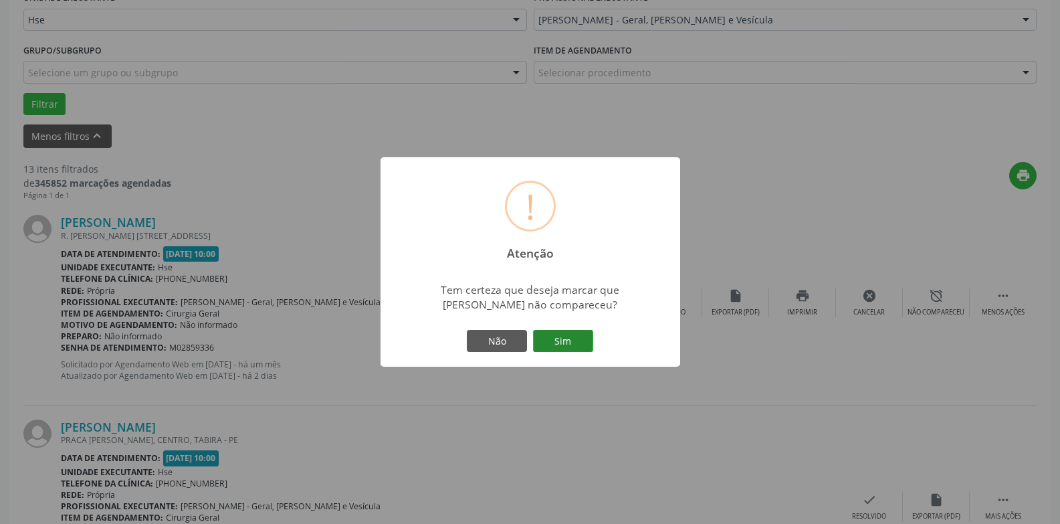
click at [588, 338] on button "Sim" at bounding box center [563, 341] width 60 height 23
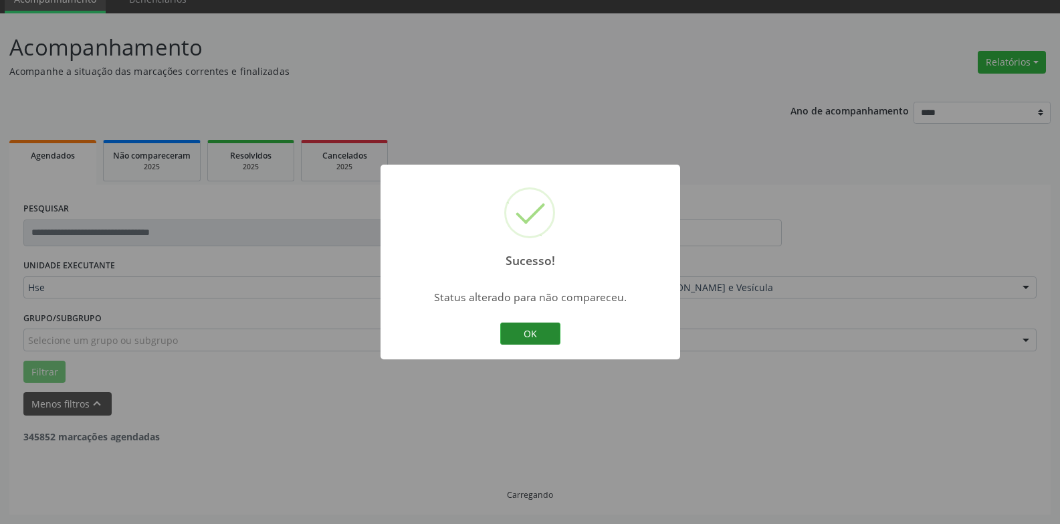
click at [532, 332] on button "OK" at bounding box center [530, 333] width 60 height 23
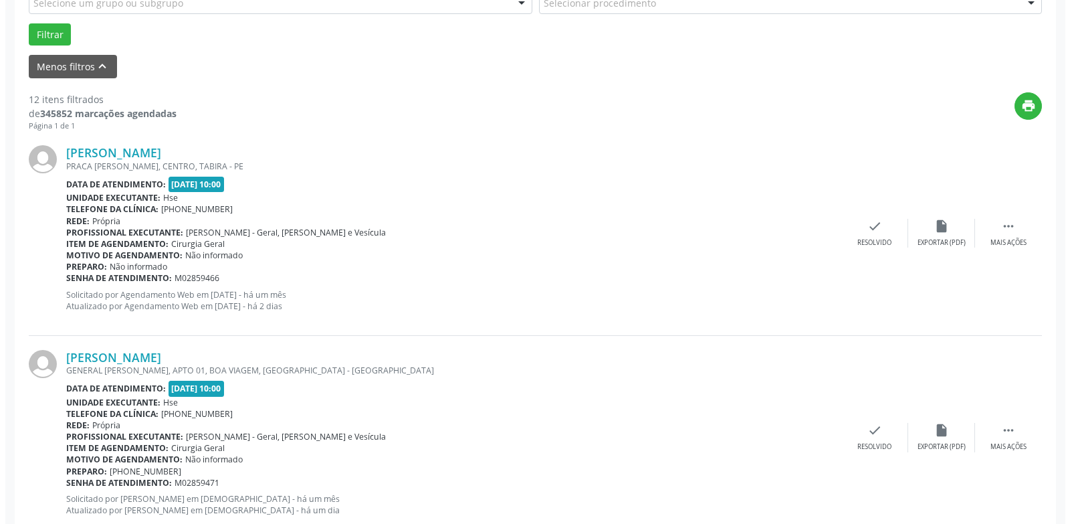
scroll to position [461, 0]
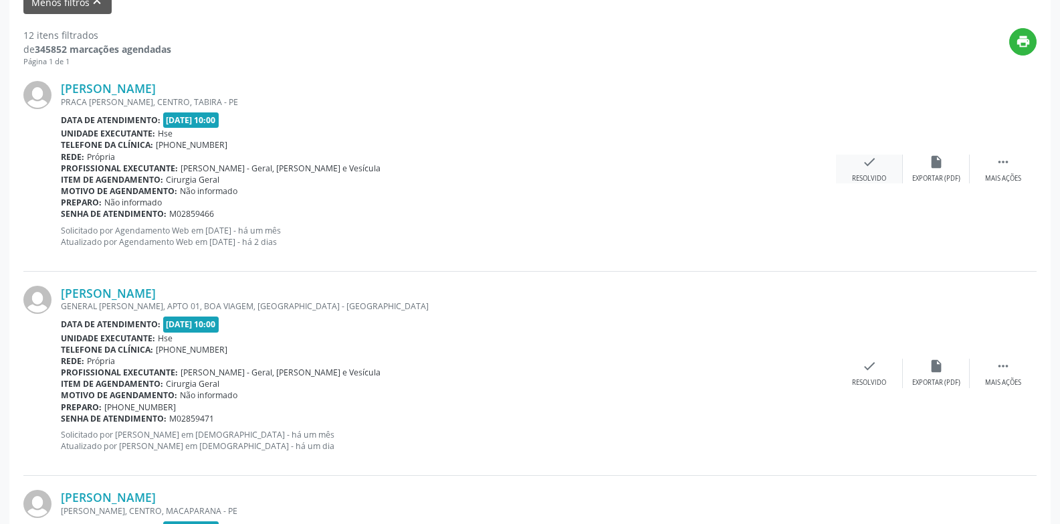
click at [883, 160] on div "check Resolvido" at bounding box center [869, 168] width 67 height 29
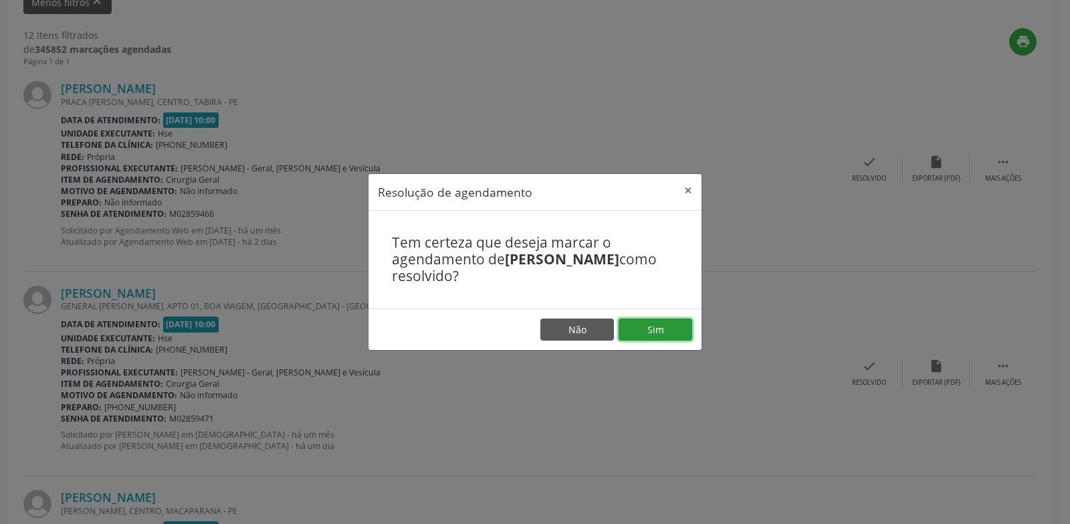
click at [687, 318] on button "Sim" at bounding box center [656, 329] width 74 height 23
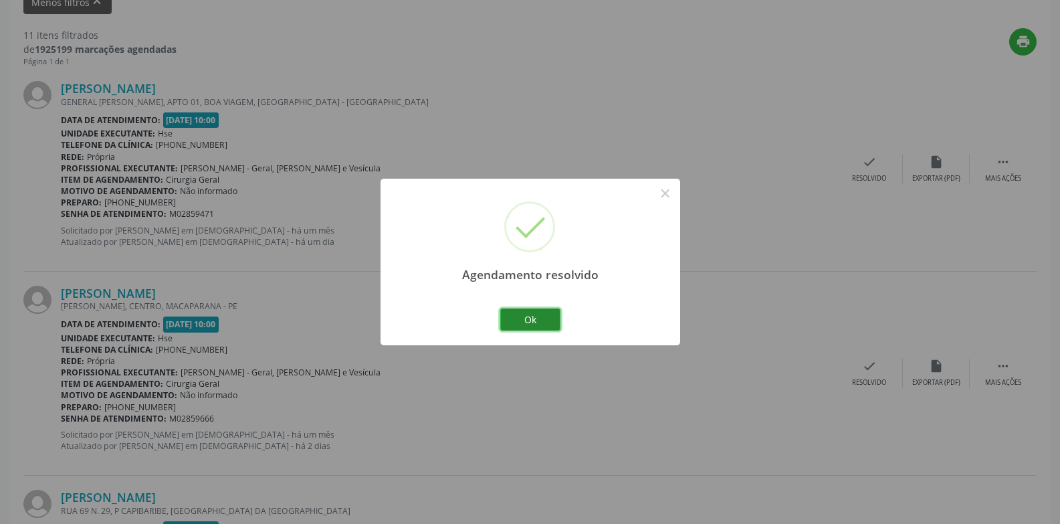
click at [527, 314] on button "Ok" at bounding box center [530, 319] width 60 height 23
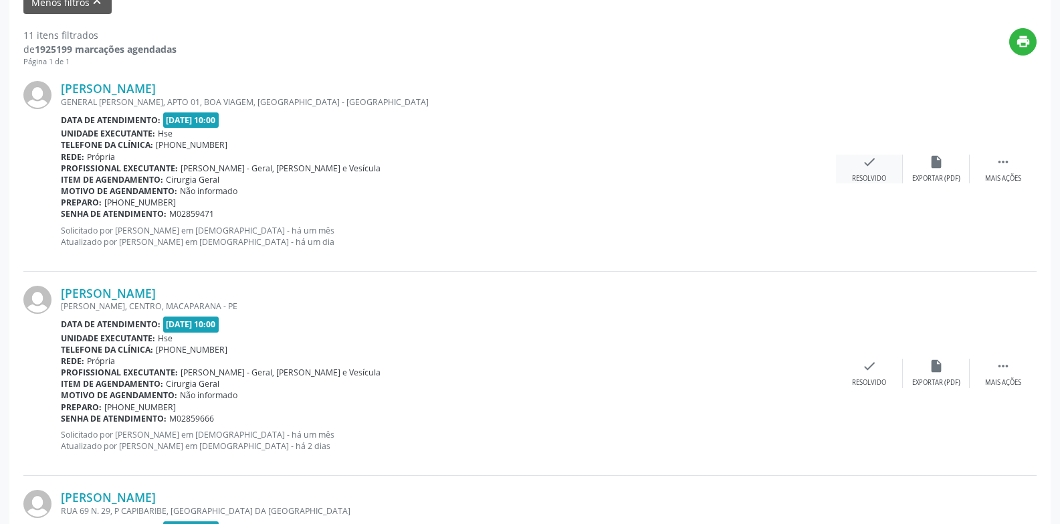
click at [853, 169] on div "check Resolvido" at bounding box center [869, 168] width 67 height 29
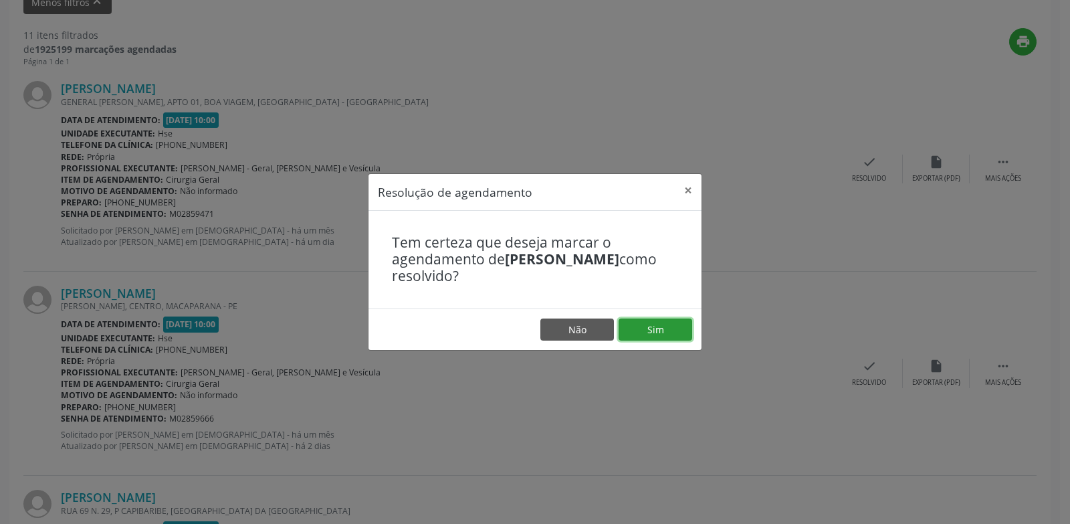
click at [666, 331] on button "Sim" at bounding box center [656, 329] width 74 height 23
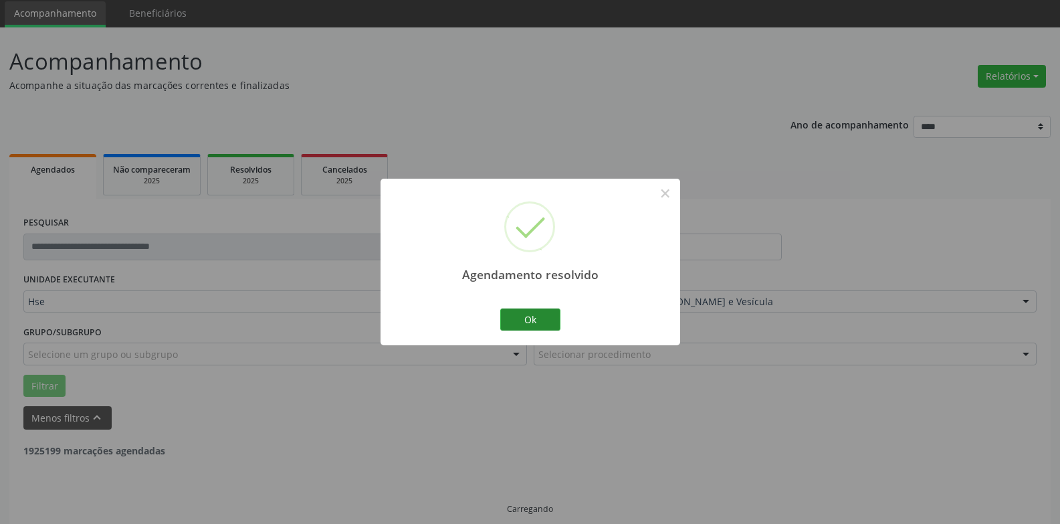
scroll to position [60, 0]
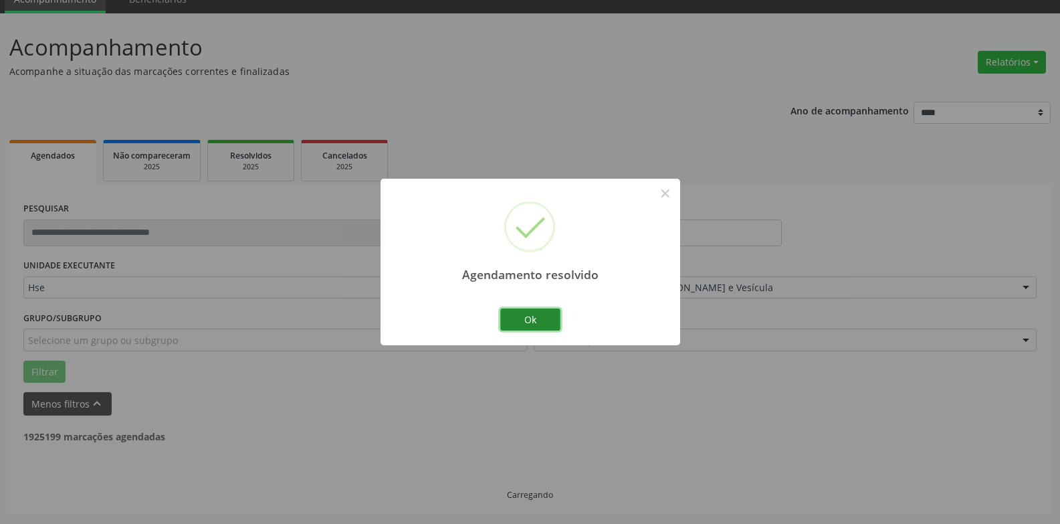
click at [517, 312] on button "Ok" at bounding box center [530, 319] width 60 height 23
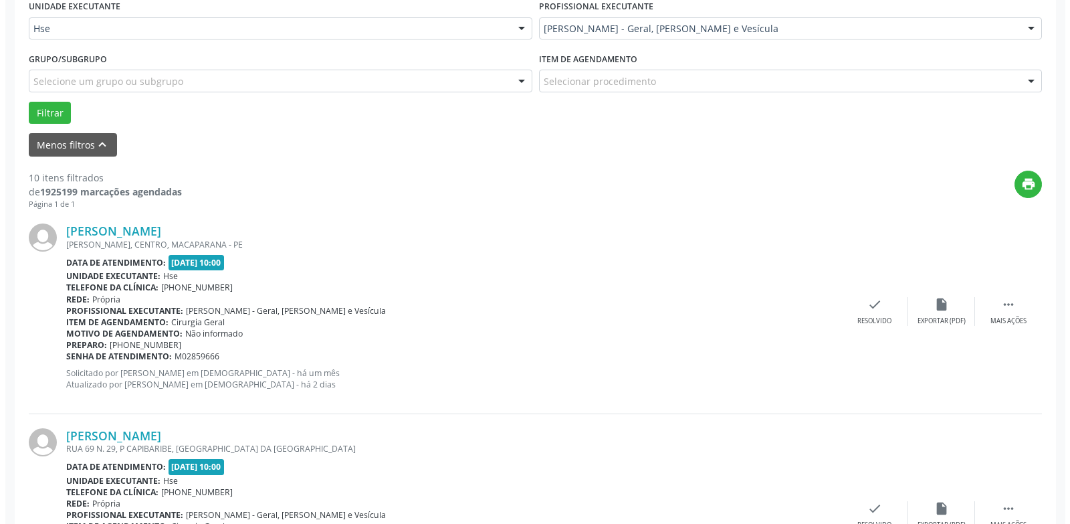
scroll to position [328, 0]
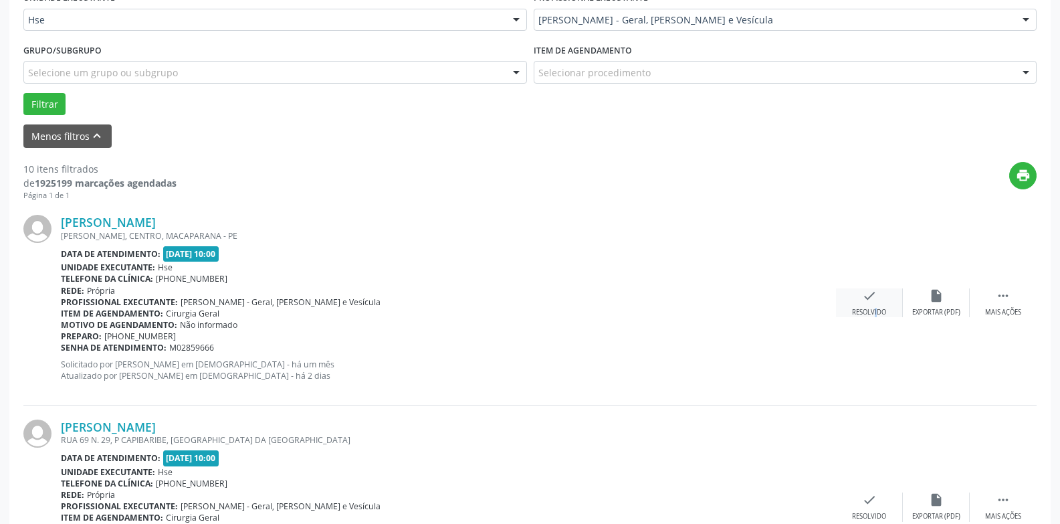
drag, startPoint x: 865, startPoint y: 306, endPoint x: 858, endPoint y: 308, distance: 7.6
click at [858, 308] on div "check Resolvido" at bounding box center [869, 302] width 67 height 29
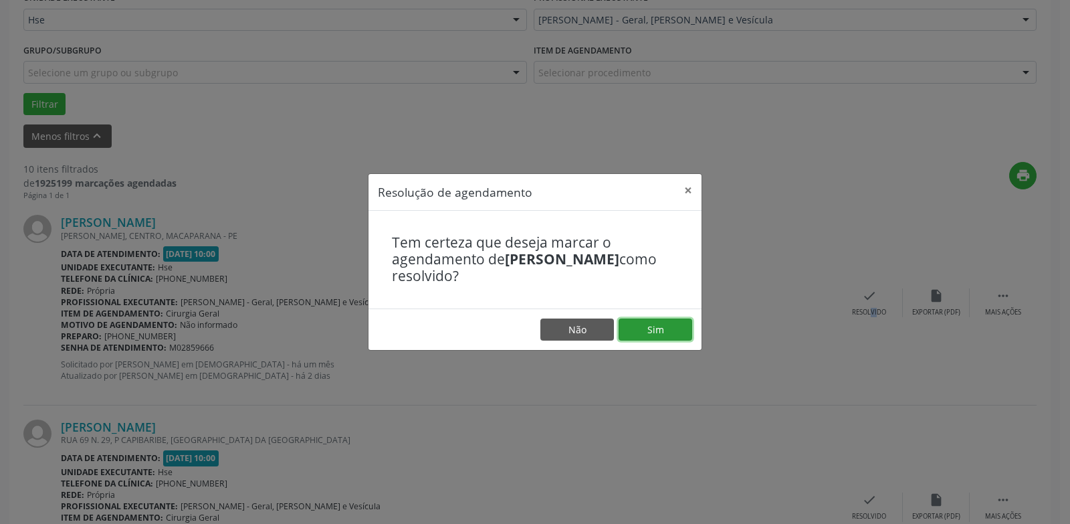
click at [668, 330] on button "Sim" at bounding box center [656, 329] width 74 height 23
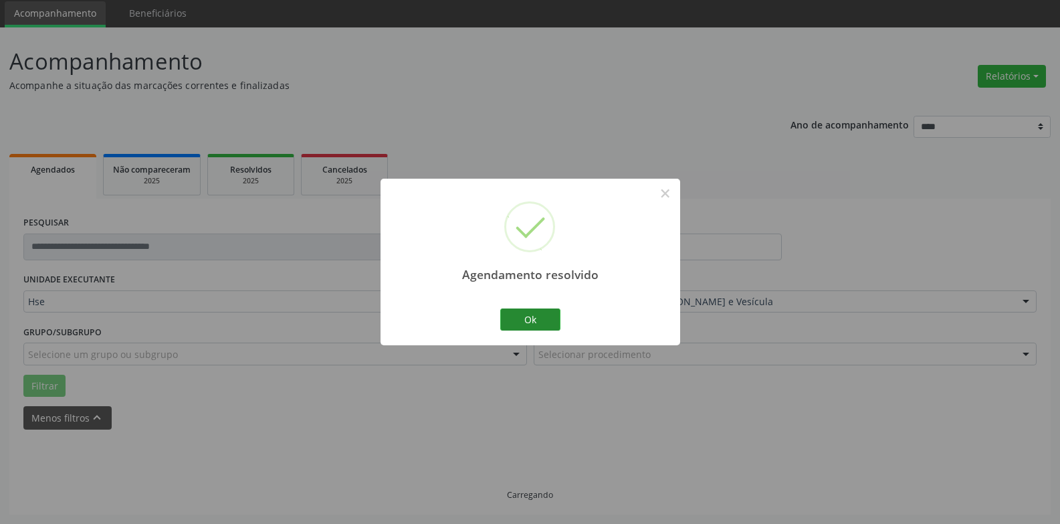
scroll to position [60, 0]
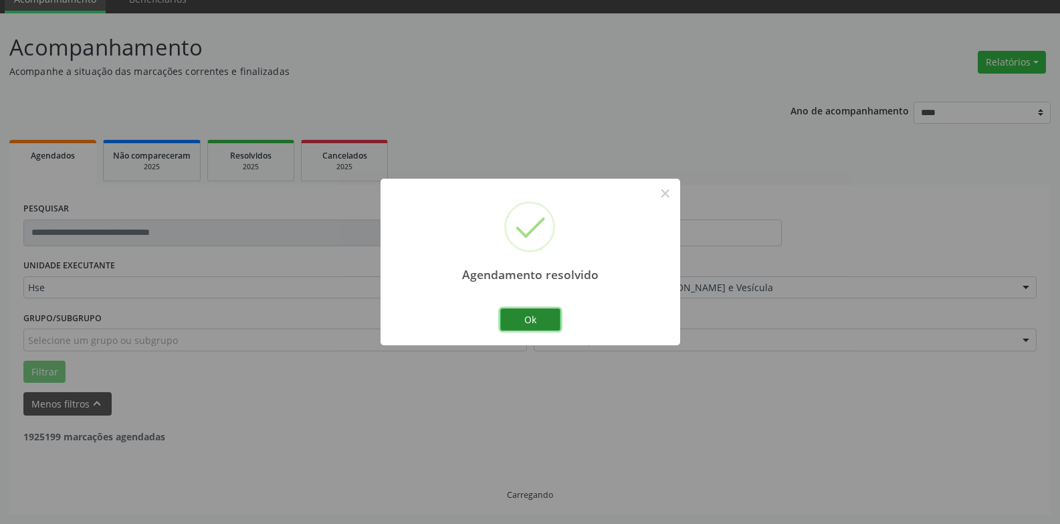
click at [534, 322] on button "Ok" at bounding box center [530, 319] width 60 height 23
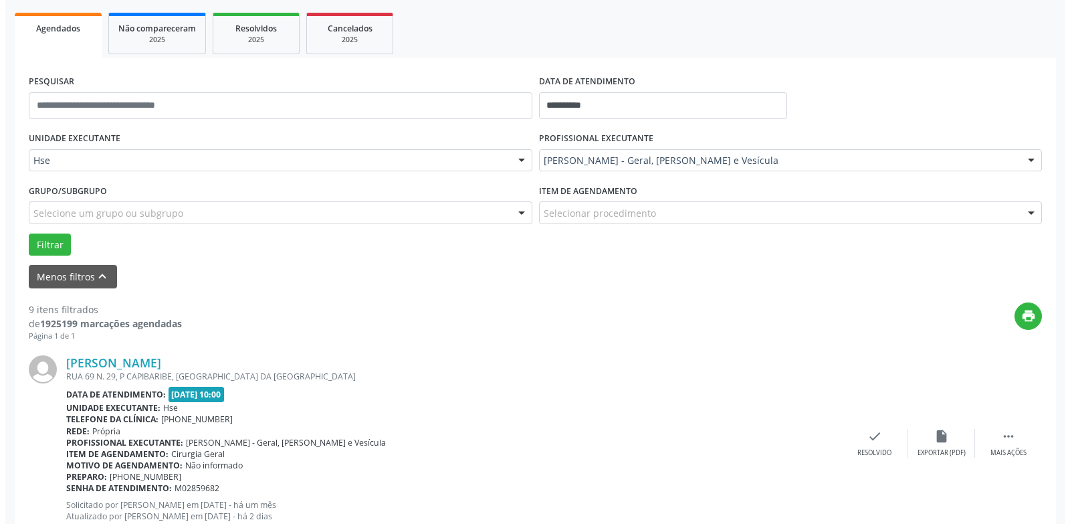
scroll to position [194, 0]
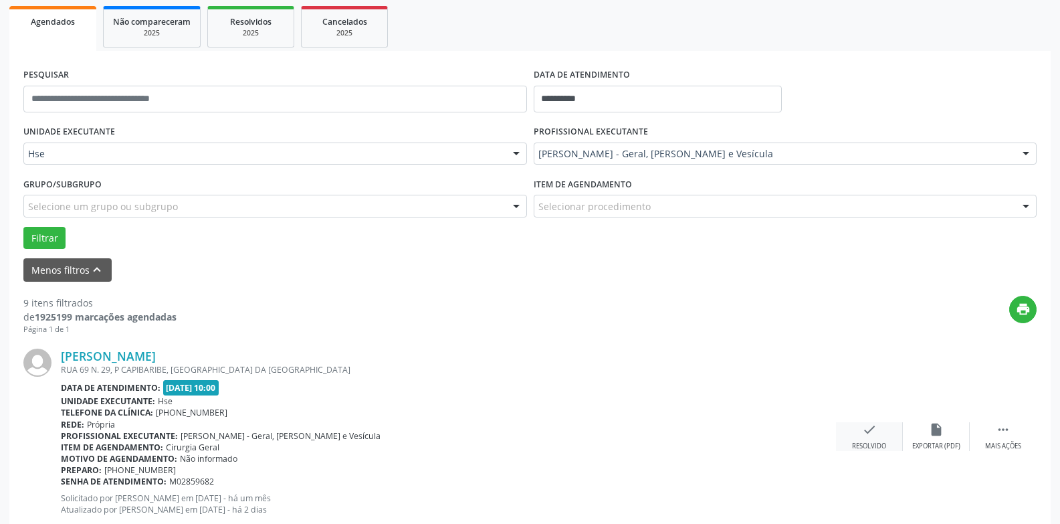
click at [867, 438] on div "check Resolvido" at bounding box center [869, 436] width 67 height 29
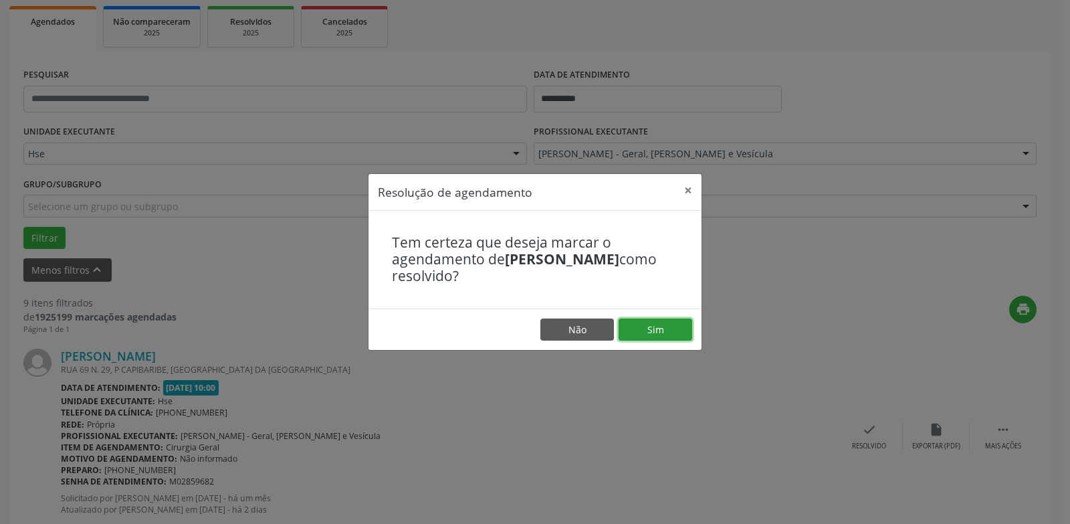
click at [637, 330] on button "Sim" at bounding box center [656, 329] width 74 height 23
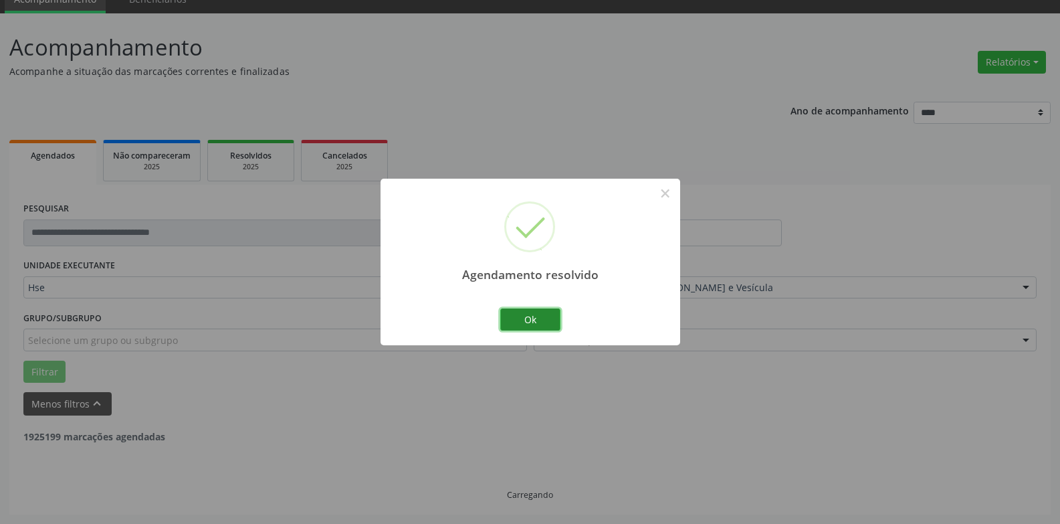
click at [508, 329] on button "Ok" at bounding box center [530, 319] width 60 height 23
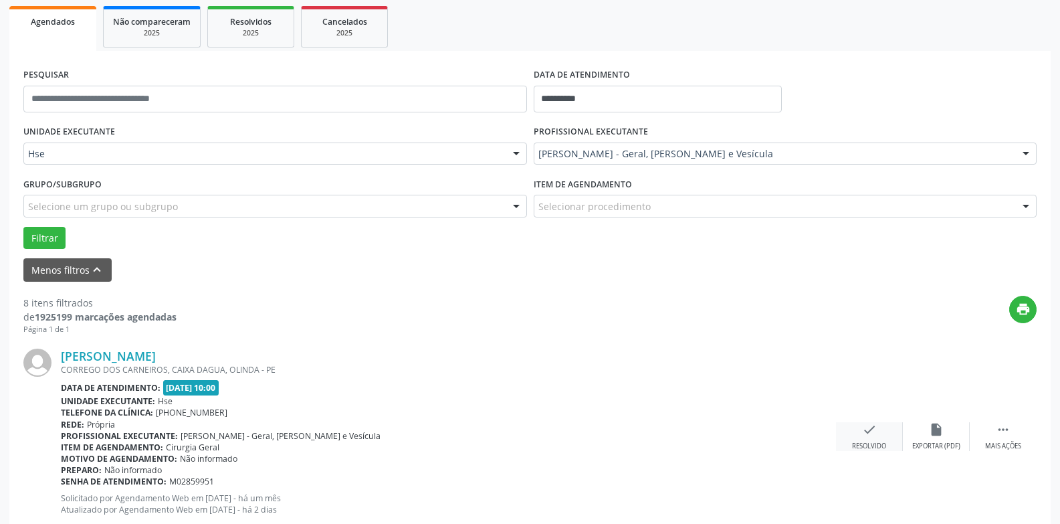
click at [876, 442] on div "Resolvido" at bounding box center [869, 445] width 34 height 9
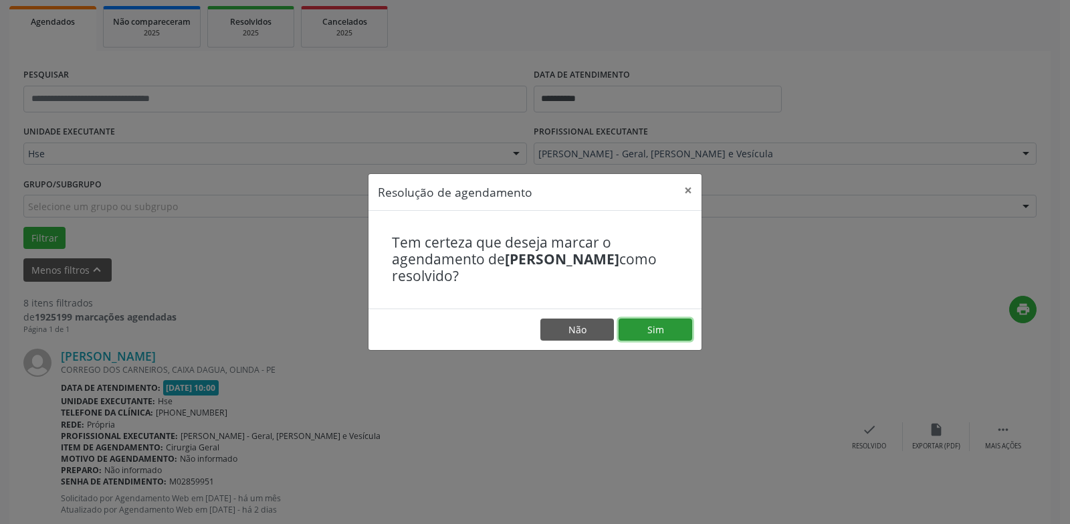
click at [648, 331] on button "Sim" at bounding box center [656, 329] width 74 height 23
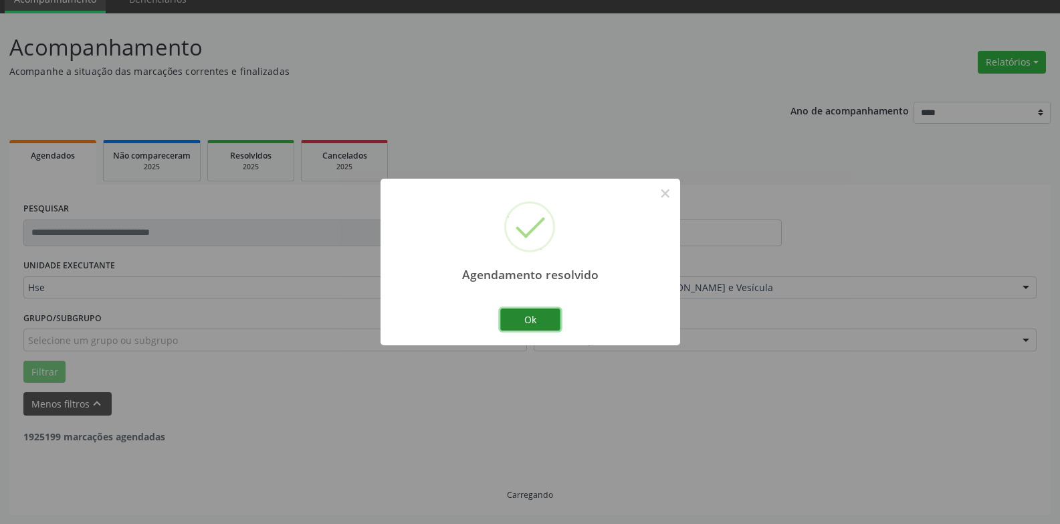
click at [535, 312] on button "Ok" at bounding box center [530, 319] width 60 height 23
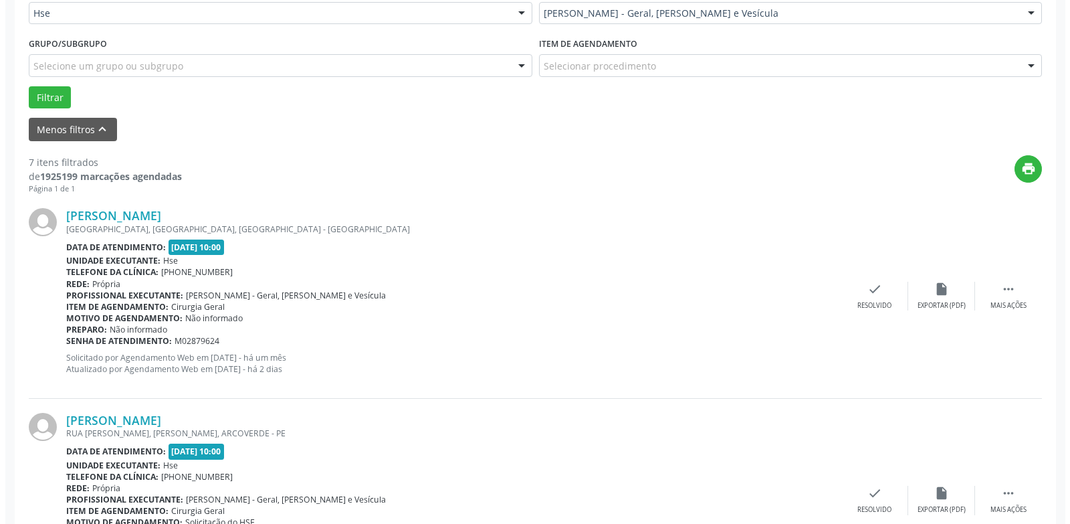
scroll to position [395, 0]
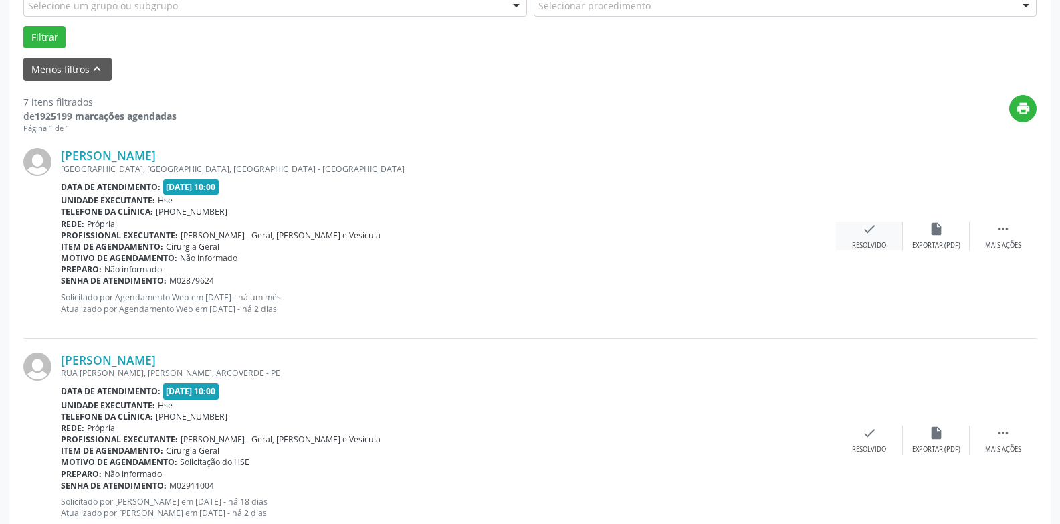
click at [865, 228] on icon "check" at bounding box center [869, 228] width 15 height 15
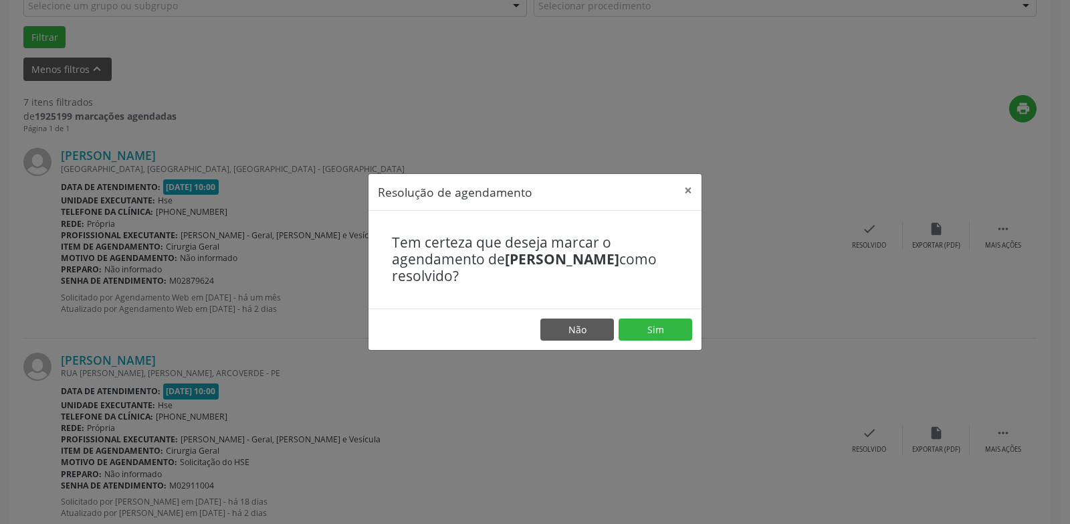
click at [662, 346] on footer "Não Sim" at bounding box center [534, 329] width 333 height 42
click at [655, 332] on button "Sim" at bounding box center [656, 329] width 74 height 23
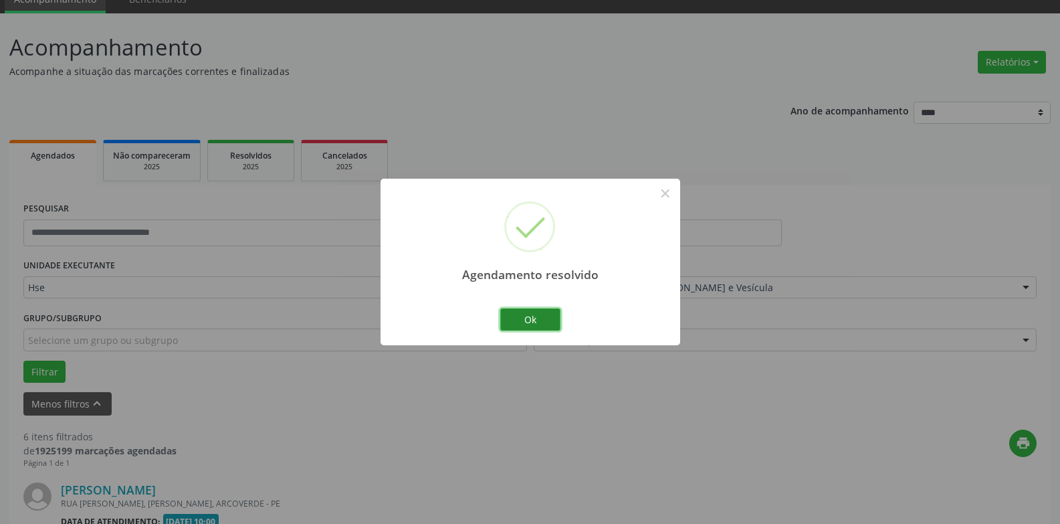
click at [539, 318] on button "Ok" at bounding box center [530, 319] width 60 height 23
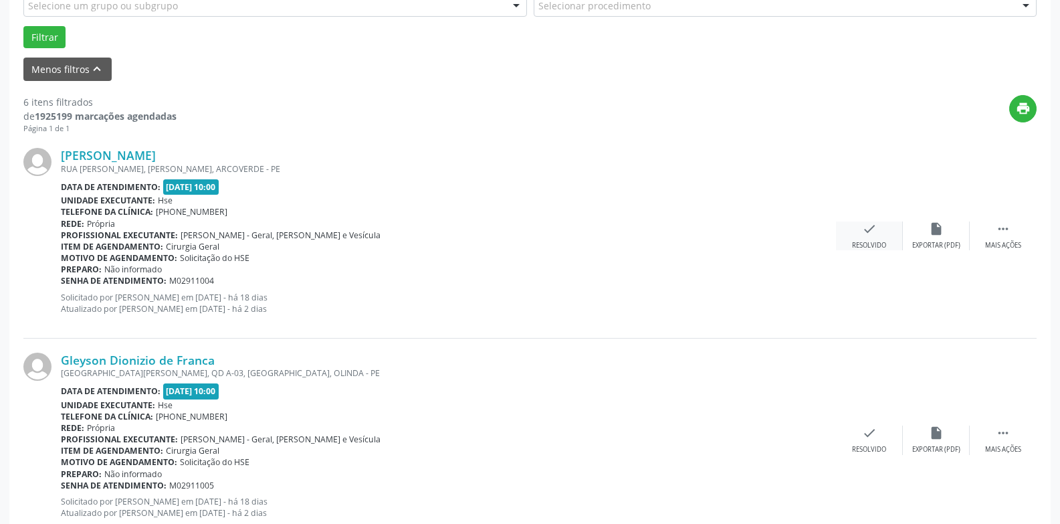
click at [856, 228] on div "check Resolvido" at bounding box center [869, 235] width 67 height 29
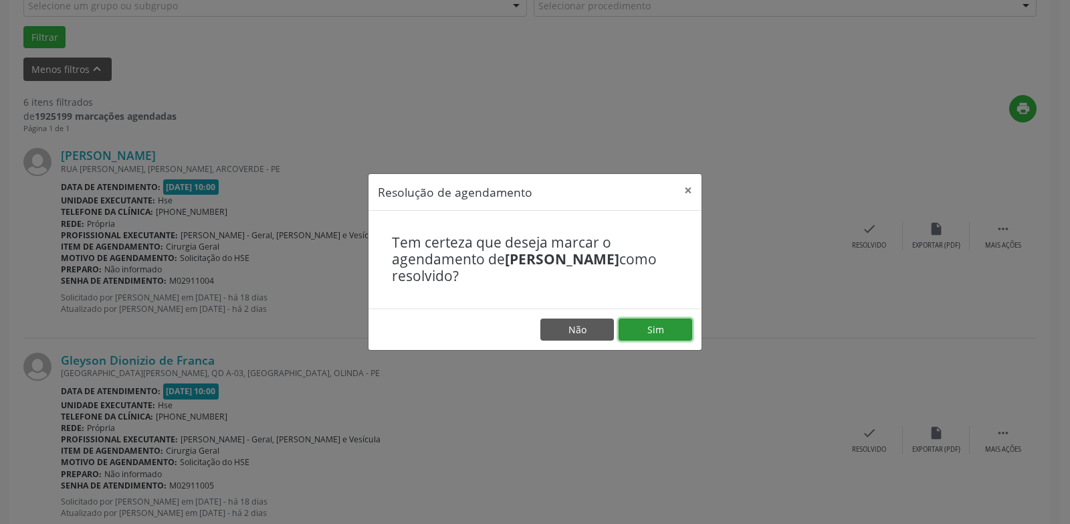
click at [649, 332] on button "Sim" at bounding box center [656, 329] width 74 height 23
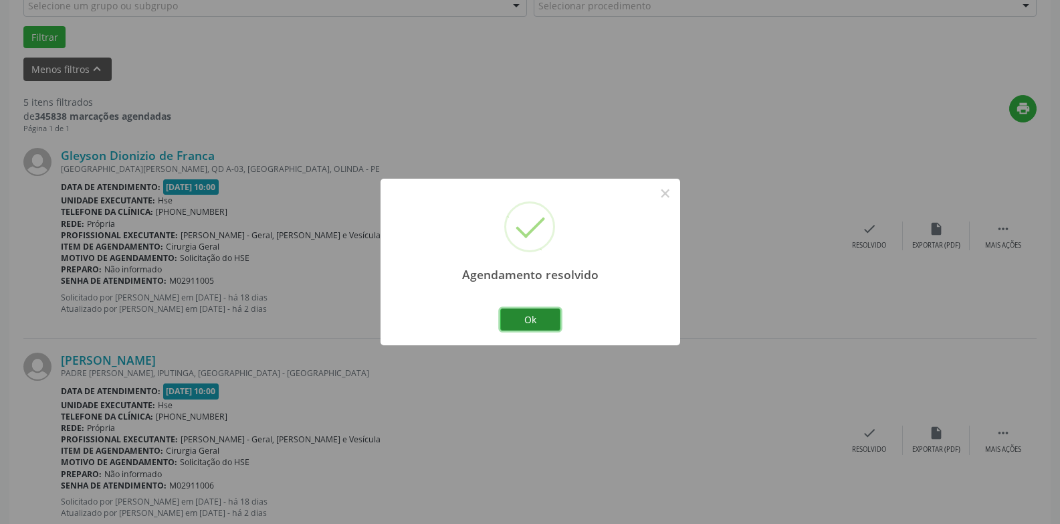
click at [541, 308] on button "Ok" at bounding box center [530, 319] width 60 height 23
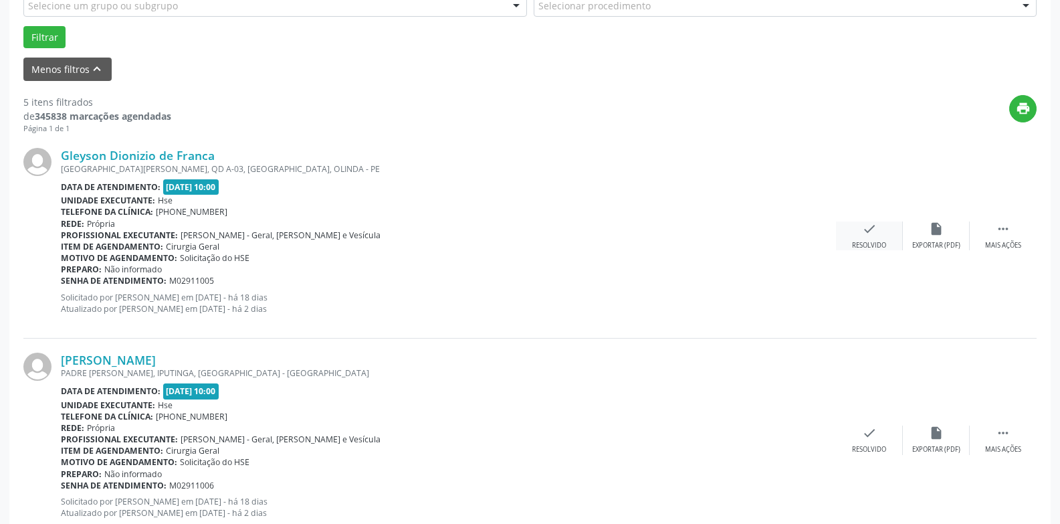
click at [870, 233] on icon "check" at bounding box center [869, 228] width 15 height 15
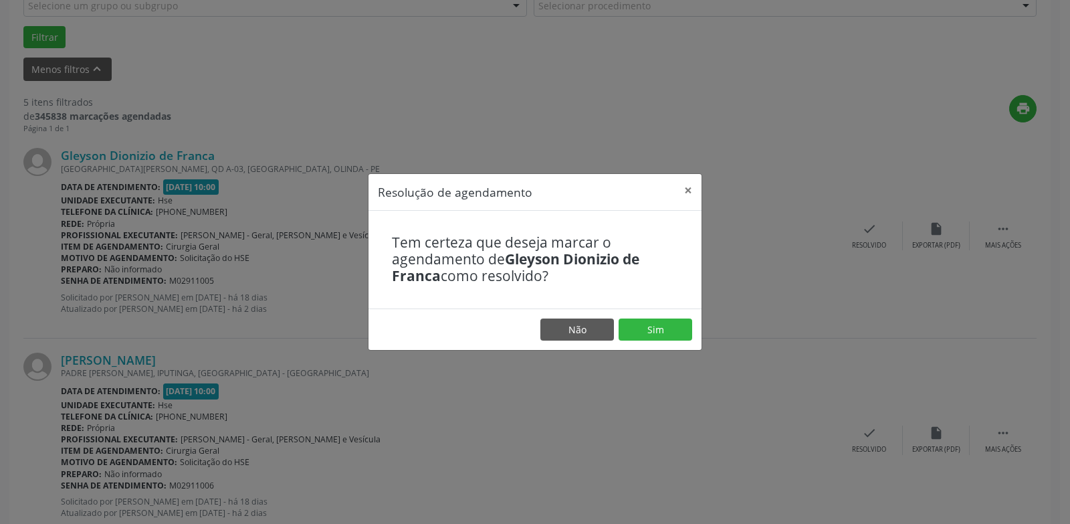
click at [652, 341] on footer "Não Sim" at bounding box center [534, 329] width 333 height 42
click at [645, 336] on button "Sim" at bounding box center [656, 329] width 74 height 23
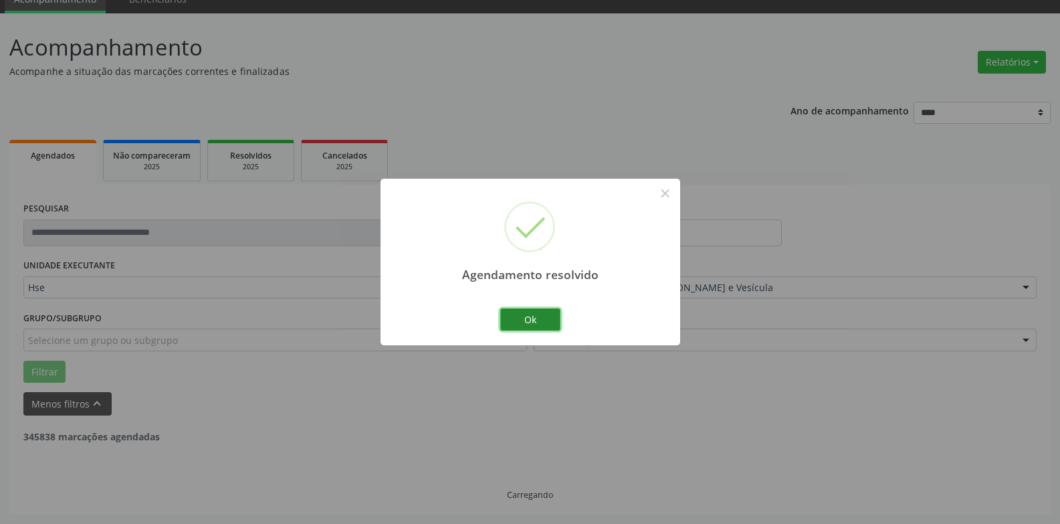
click at [526, 323] on button "Ok" at bounding box center [530, 319] width 60 height 23
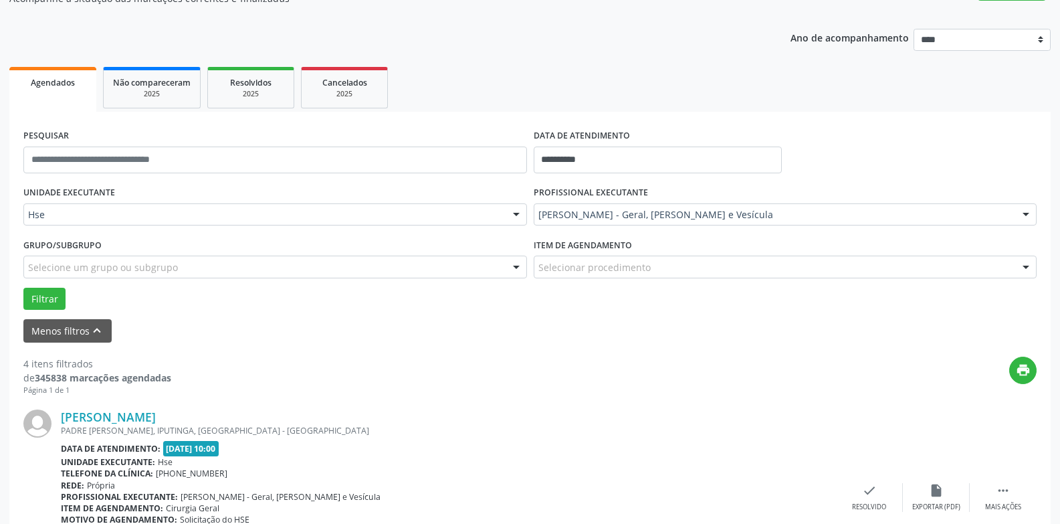
scroll to position [261, 0]
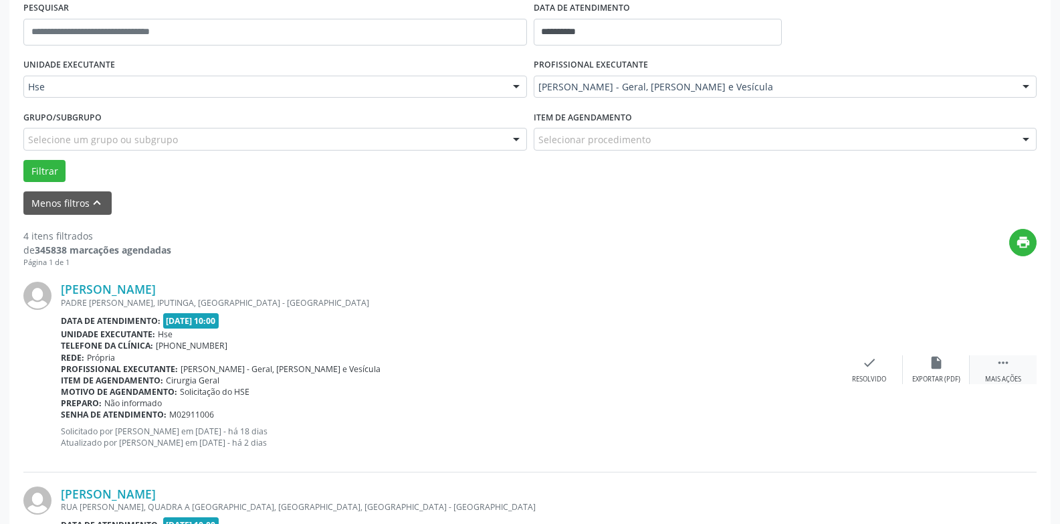
click at [993, 370] on div " Mais ações" at bounding box center [1003, 369] width 67 height 29
click at [931, 362] on icon "alarm_off" at bounding box center [936, 362] width 15 height 15
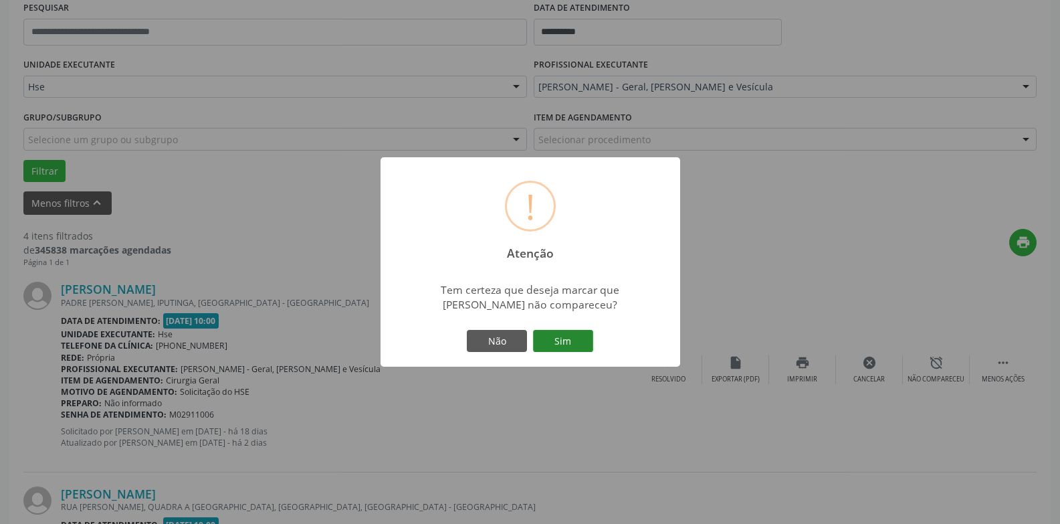
click at [586, 336] on button "Sim" at bounding box center [563, 341] width 60 height 23
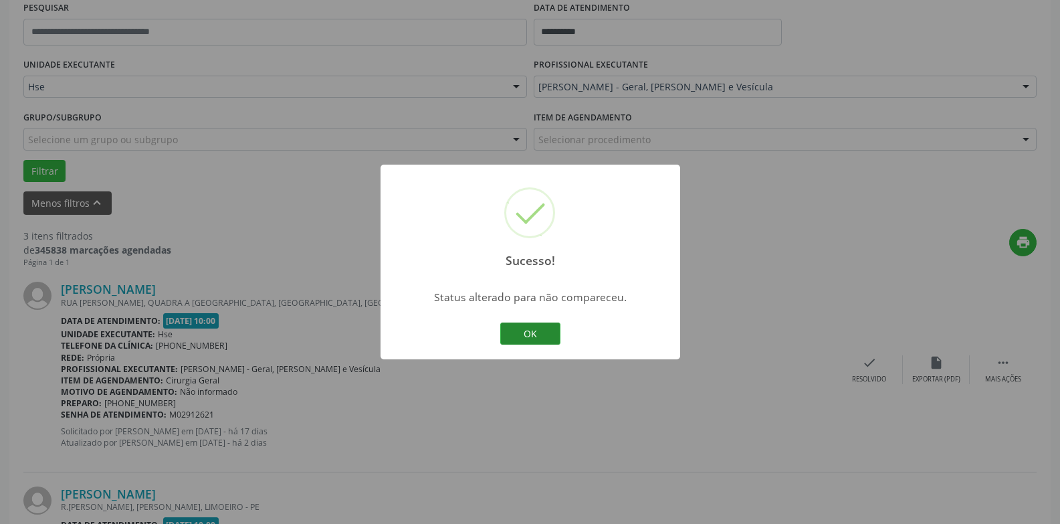
click at [527, 337] on button "OK" at bounding box center [530, 333] width 60 height 23
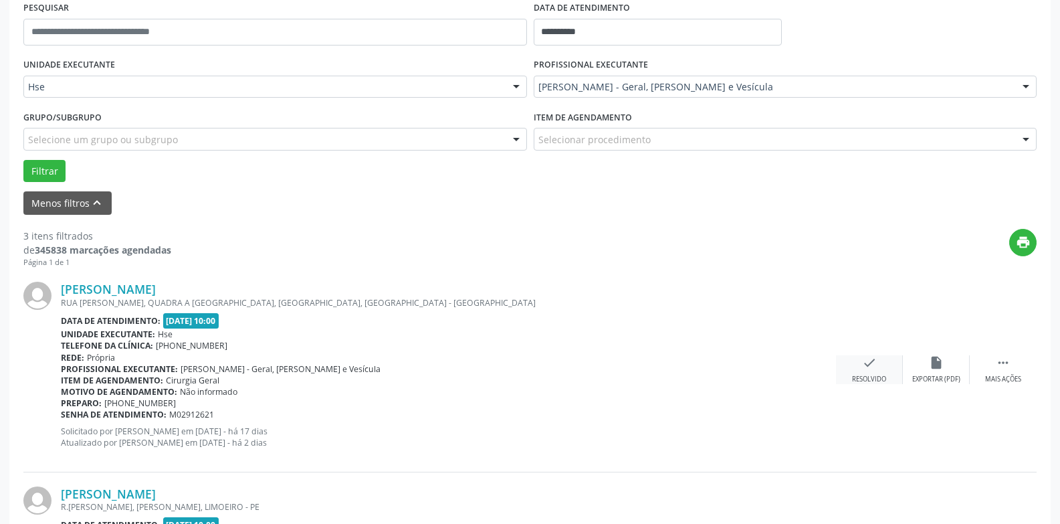
click at [849, 364] on div "check Resolvido" at bounding box center [869, 369] width 67 height 29
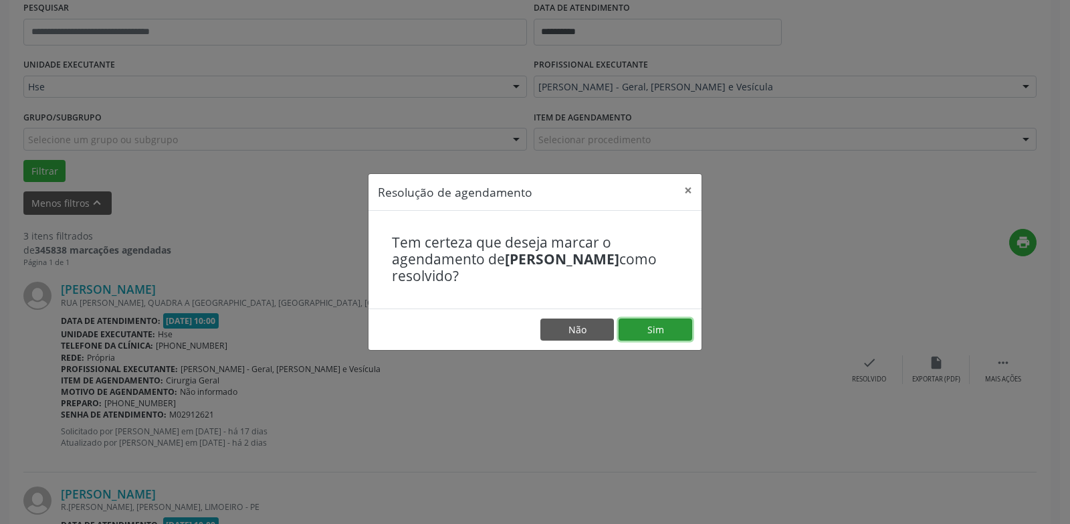
click at [664, 329] on button "Sim" at bounding box center [656, 329] width 74 height 23
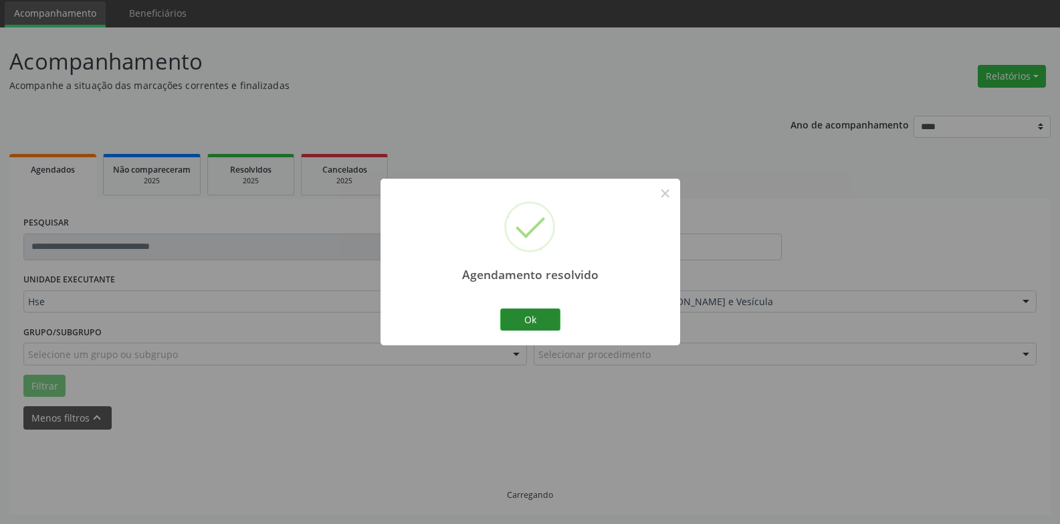
scroll to position [60, 0]
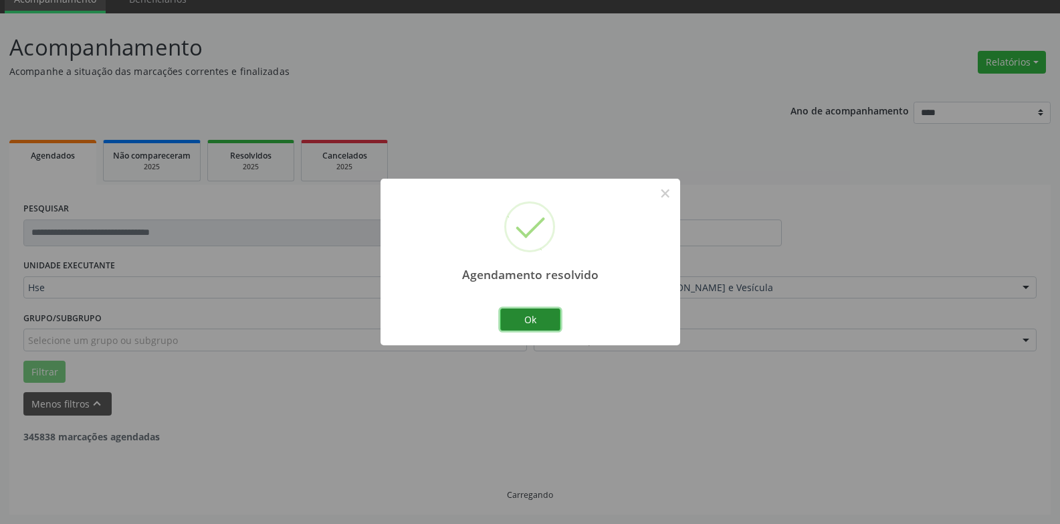
click at [526, 312] on button "Ok" at bounding box center [530, 319] width 60 height 23
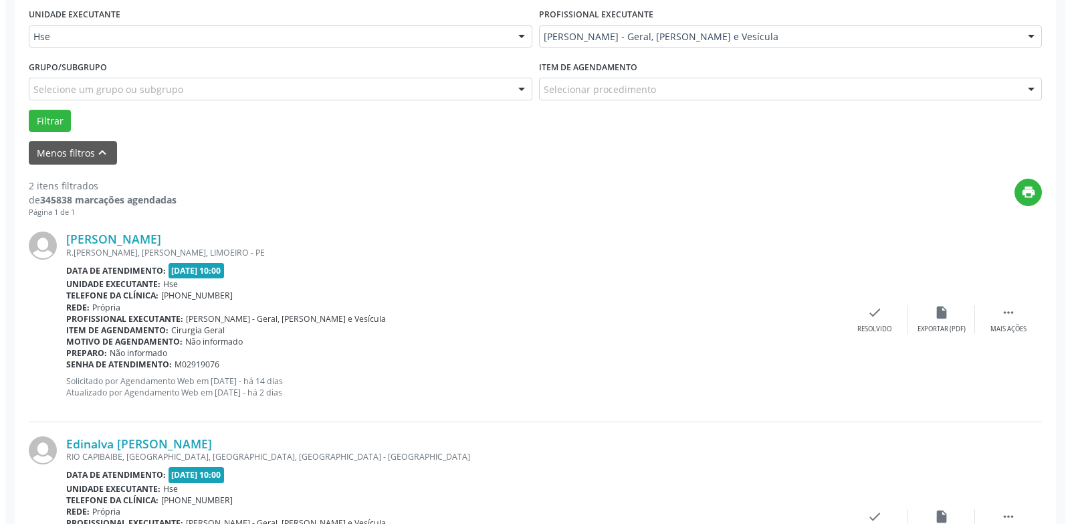
scroll to position [328, 0]
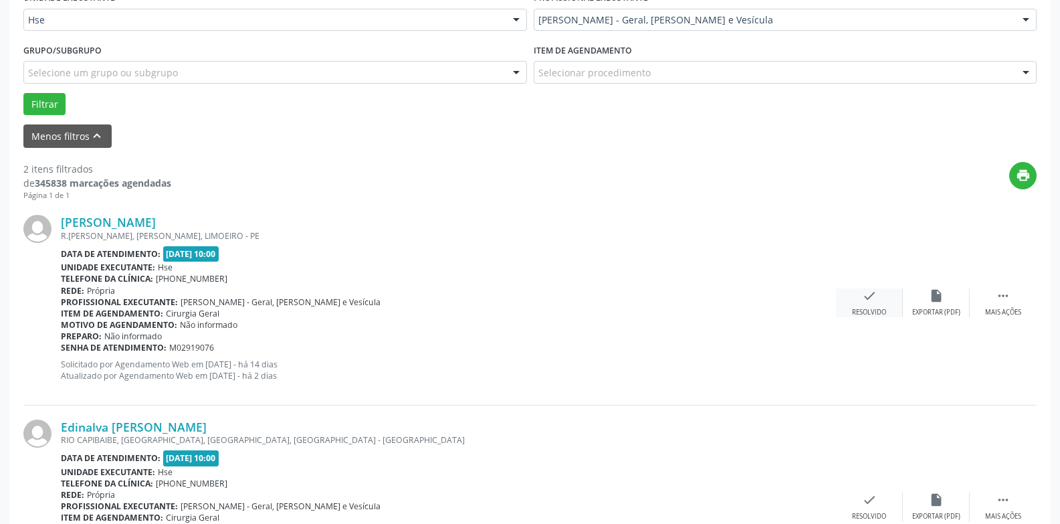
click at [873, 297] on icon "check" at bounding box center [869, 295] width 15 height 15
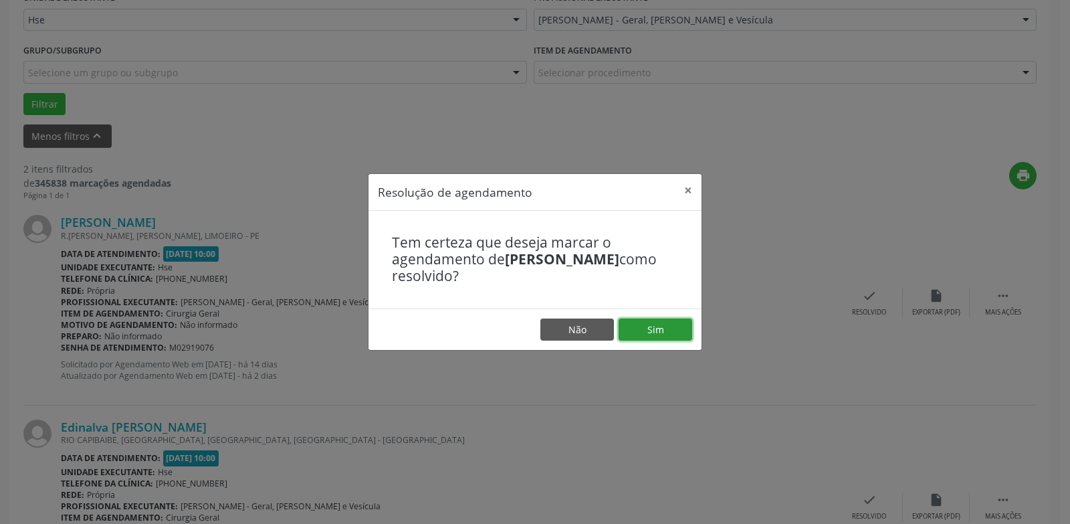
click at [666, 331] on button "Sim" at bounding box center [656, 329] width 74 height 23
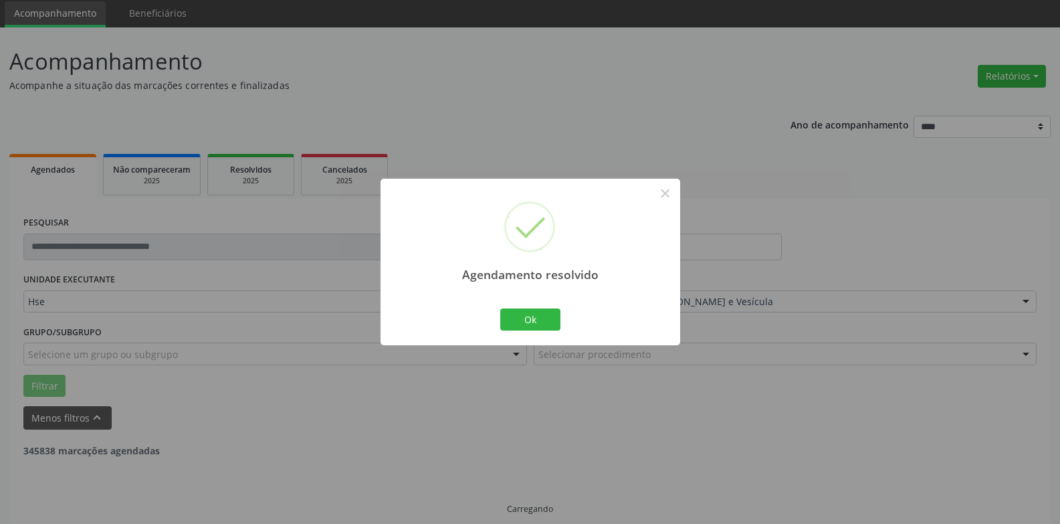
scroll to position [60, 0]
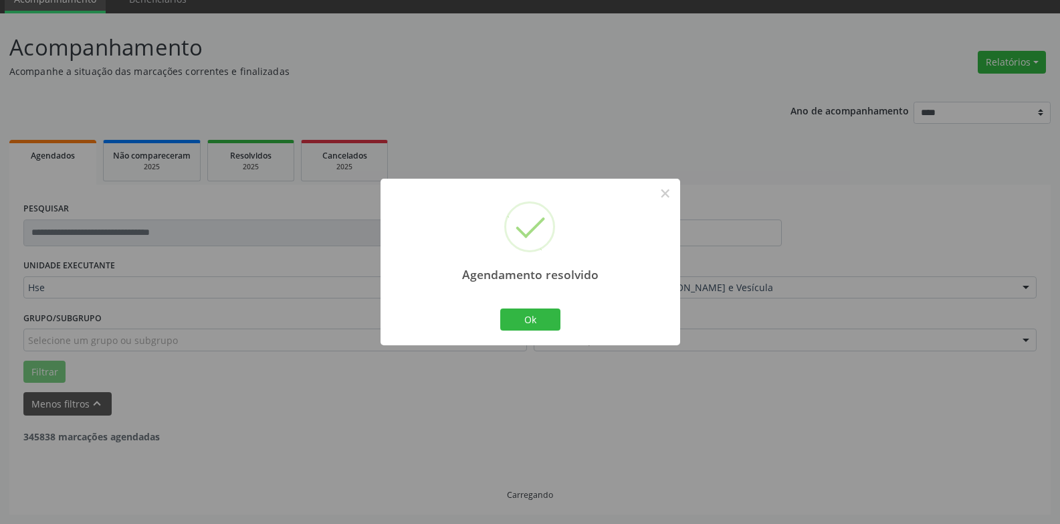
click at [535, 332] on div "Ok Cancel" at bounding box center [530, 319] width 66 height 28
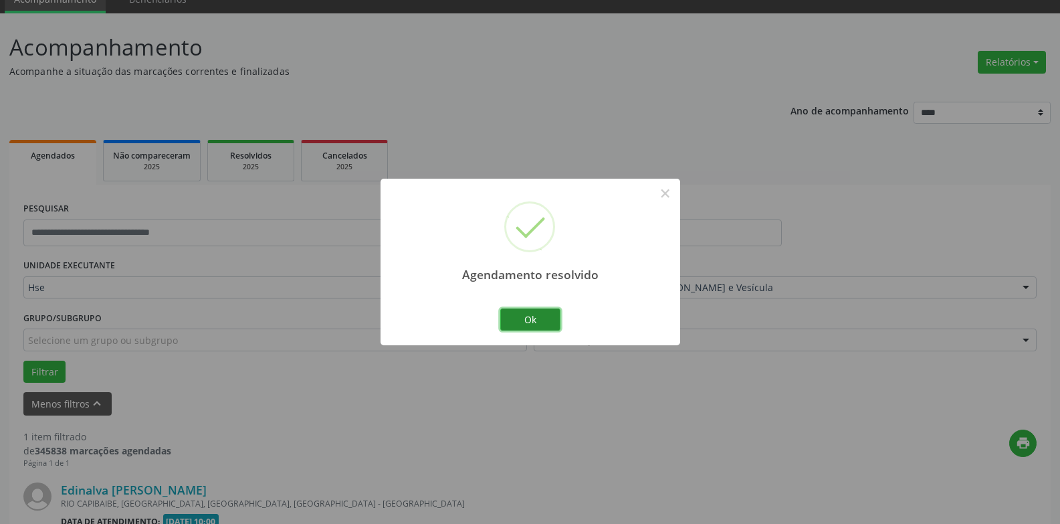
click at [535, 322] on button "Ok" at bounding box center [530, 319] width 60 height 23
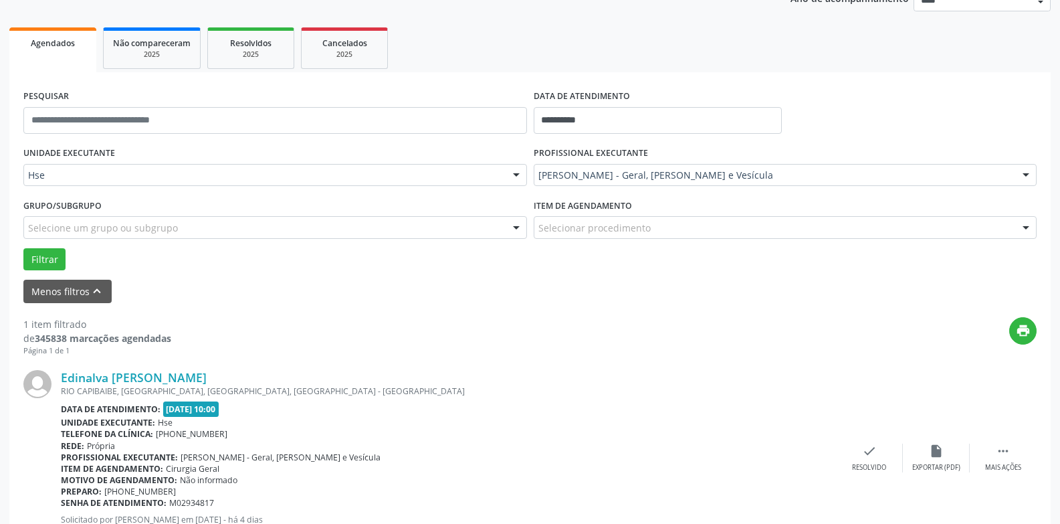
scroll to position [194, 0]
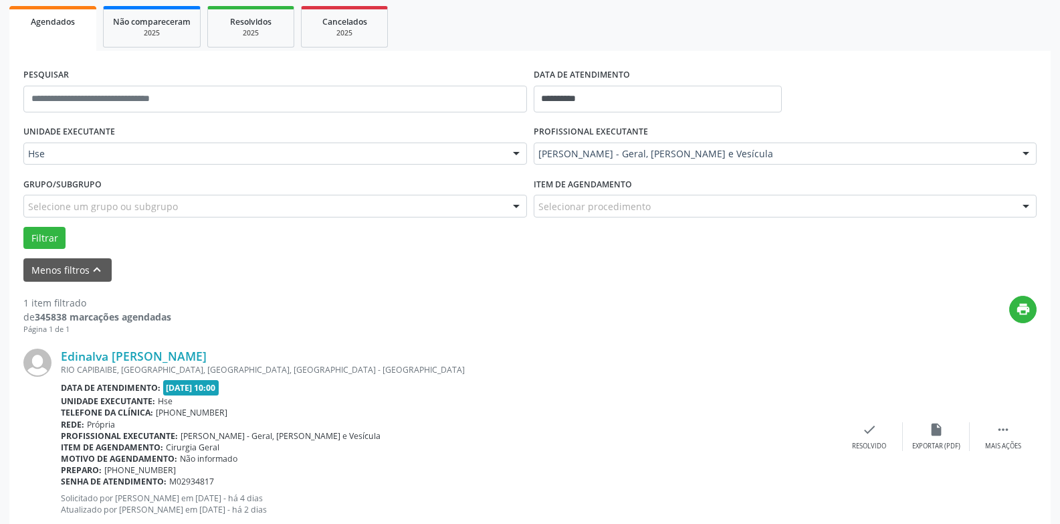
drag, startPoint x: 1018, startPoint y: 442, endPoint x: 950, endPoint y: 417, distance: 72.8
click at [1018, 442] on div "Mais ações" at bounding box center [1003, 445] width 36 height 9
click at [935, 426] on icon "alarm_off" at bounding box center [936, 429] width 15 height 15
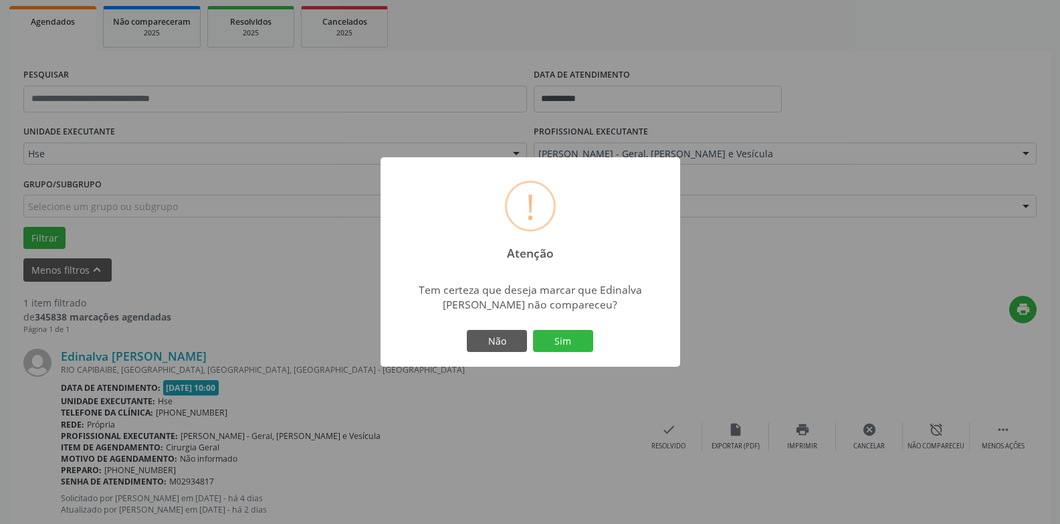
click at [554, 326] on div "! Atenção × Tem certeza que deseja marcar que Edinalva Maria da Silva não compa…" at bounding box center [531, 262] width 300 height 210
click at [556, 345] on button "Sim" at bounding box center [563, 341] width 60 height 23
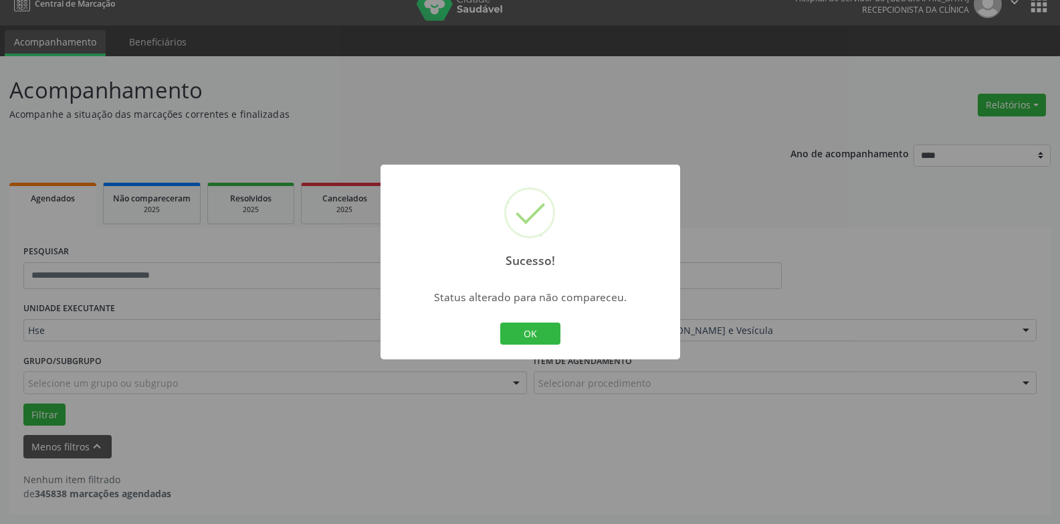
scroll to position [17, 0]
click at [535, 339] on button "OK" at bounding box center [530, 333] width 60 height 23
